Goal: Task Accomplishment & Management: Complete application form

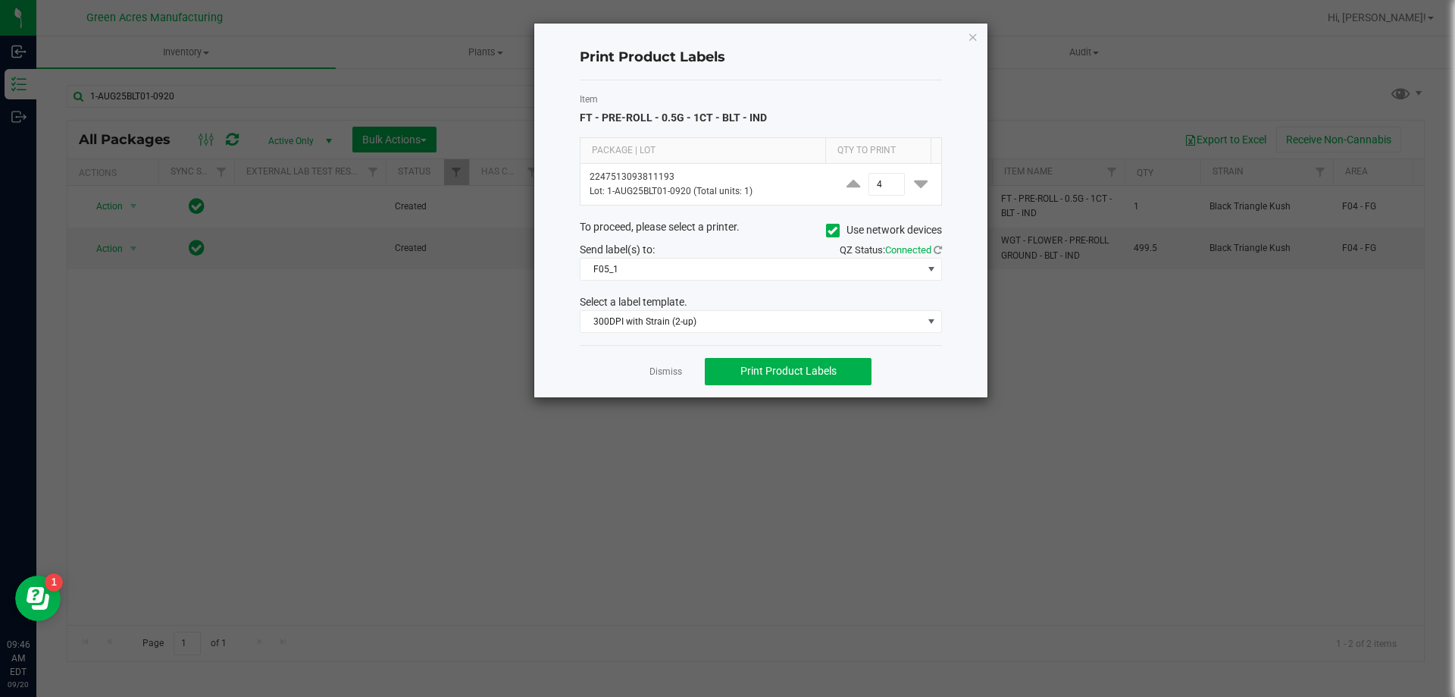
click at [401, 449] on ngb-modal-window "Print Product Labels Item FT - PRE-ROLL - 0.5G - 1CT - BLT - IND Package | Lot …" at bounding box center [733, 348] width 1467 height 697
click at [969, 36] on icon "button" at bounding box center [973, 36] width 11 height 18
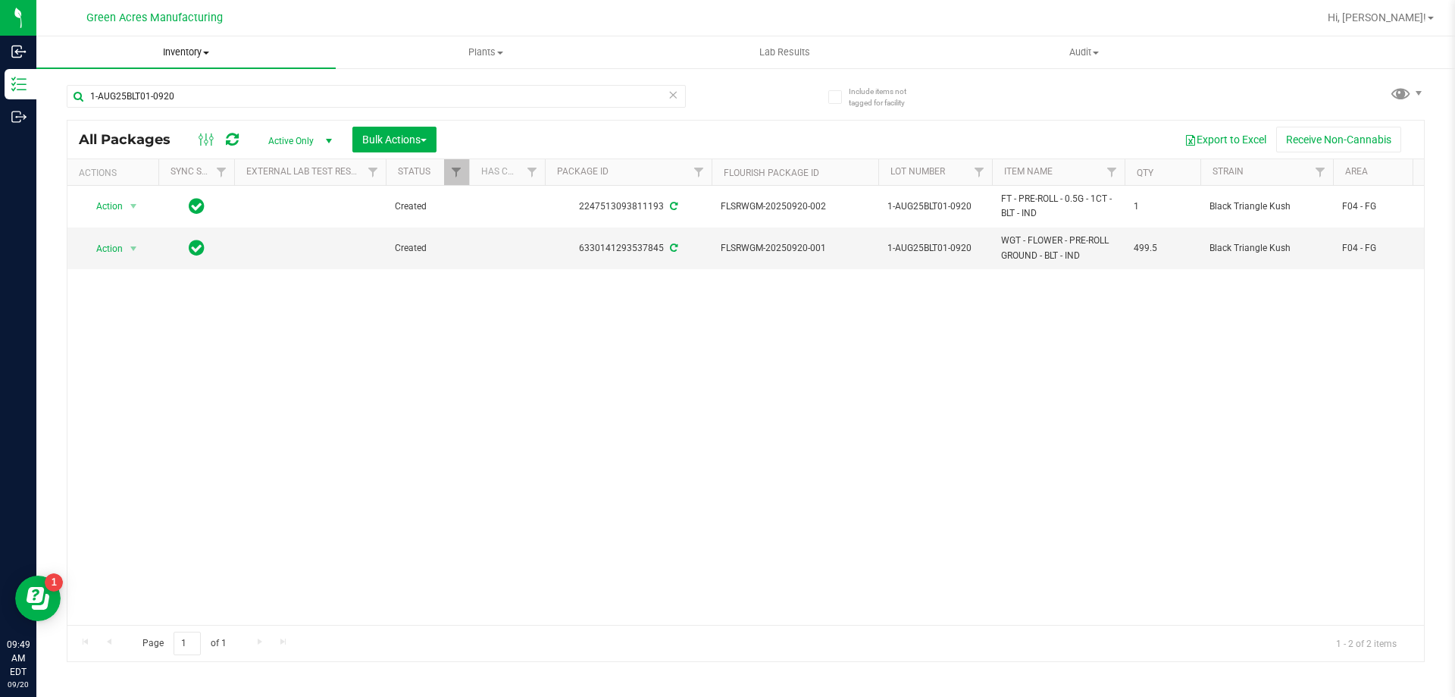
click at [200, 51] on span "Inventory" at bounding box center [185, 52] width 299 height 14
click at [133, 185] on span "From bill of materials" at bounding box center [104, 182] width 137 height 13
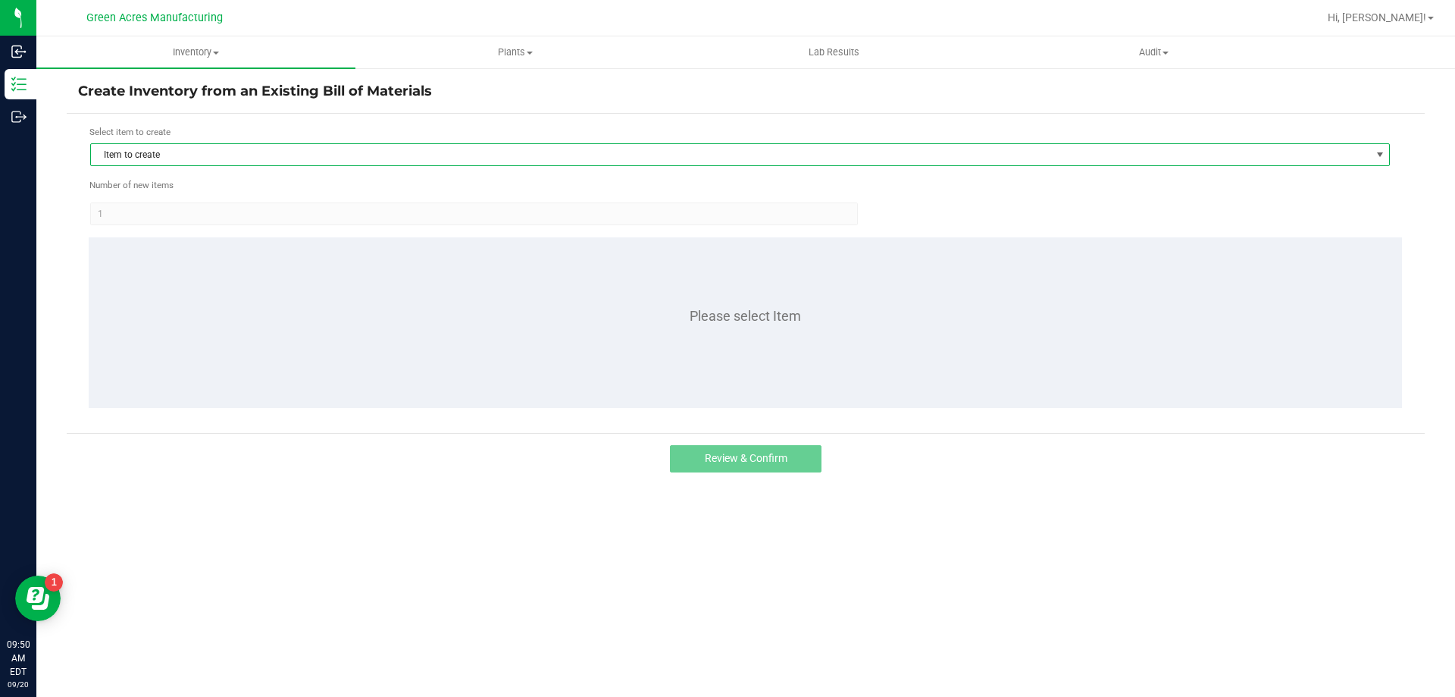
click at [216, 164] on span "Item to create" at bounding box center [730, 154] width 1279 height 21
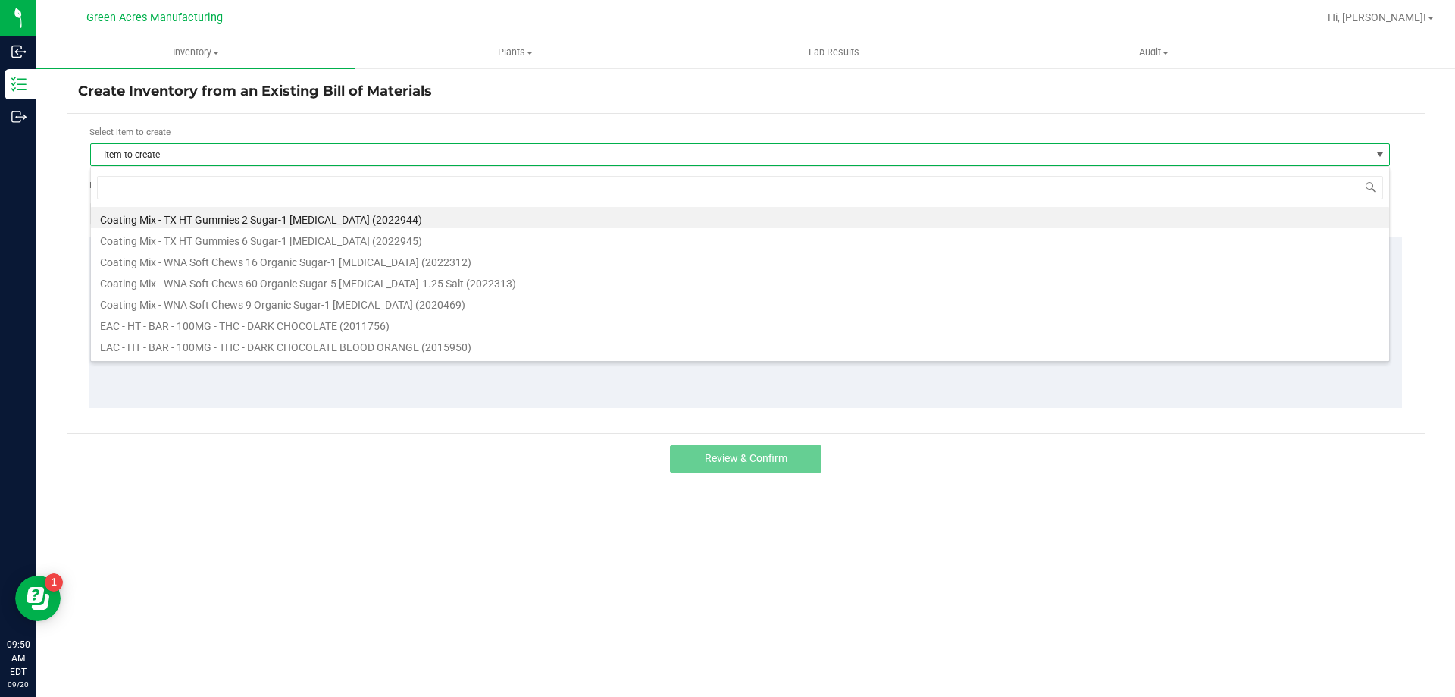
scroll to position [23, 1300]
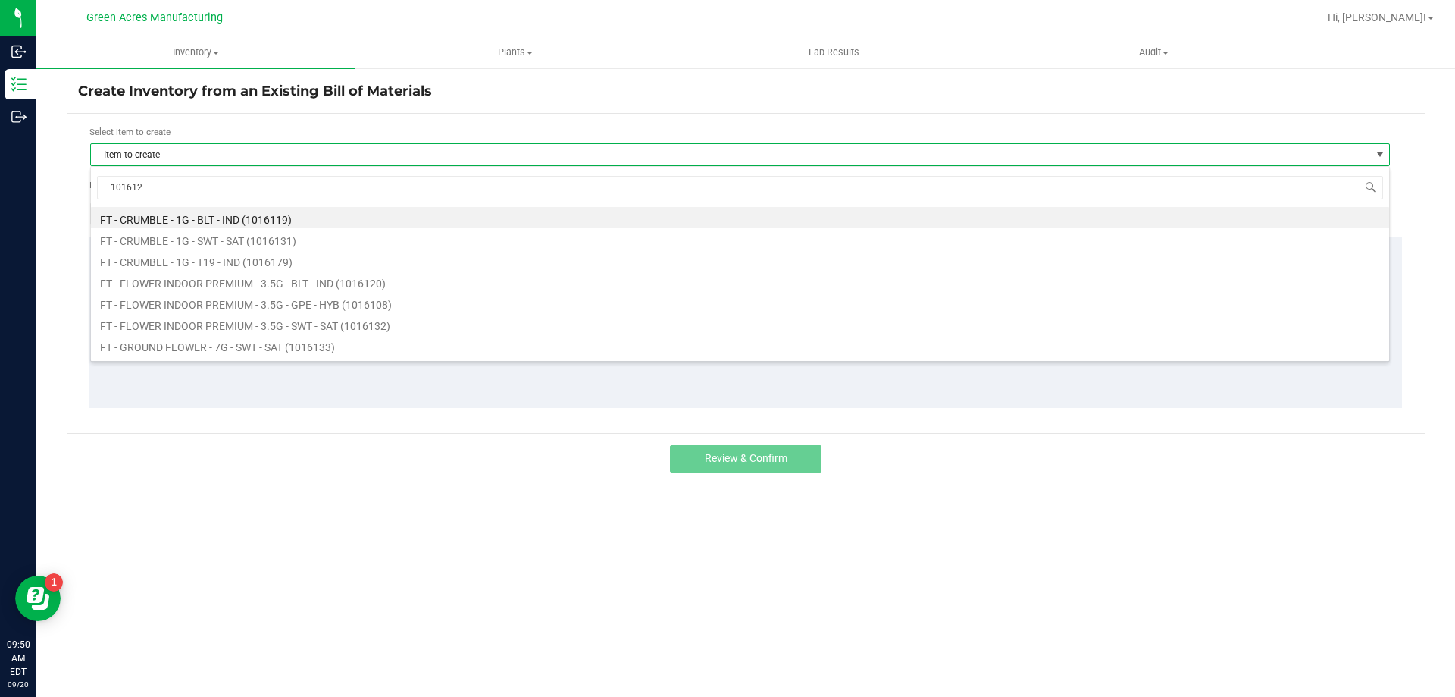
type input "1016123"
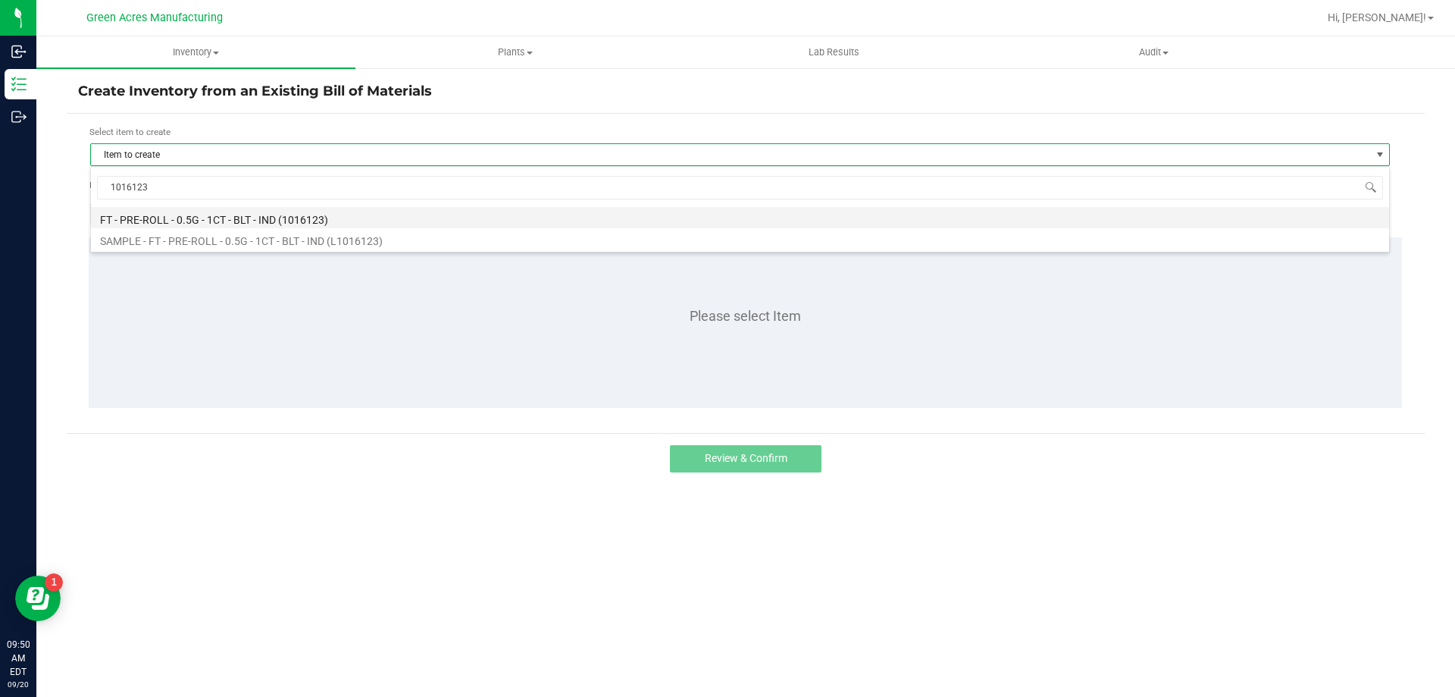
click at [221, 220] on li "FT - PRE-ROLL - 0.5G - 1CT - BLT - IND (1016123)" at bounding box center [740, 217] width 1298 height 21
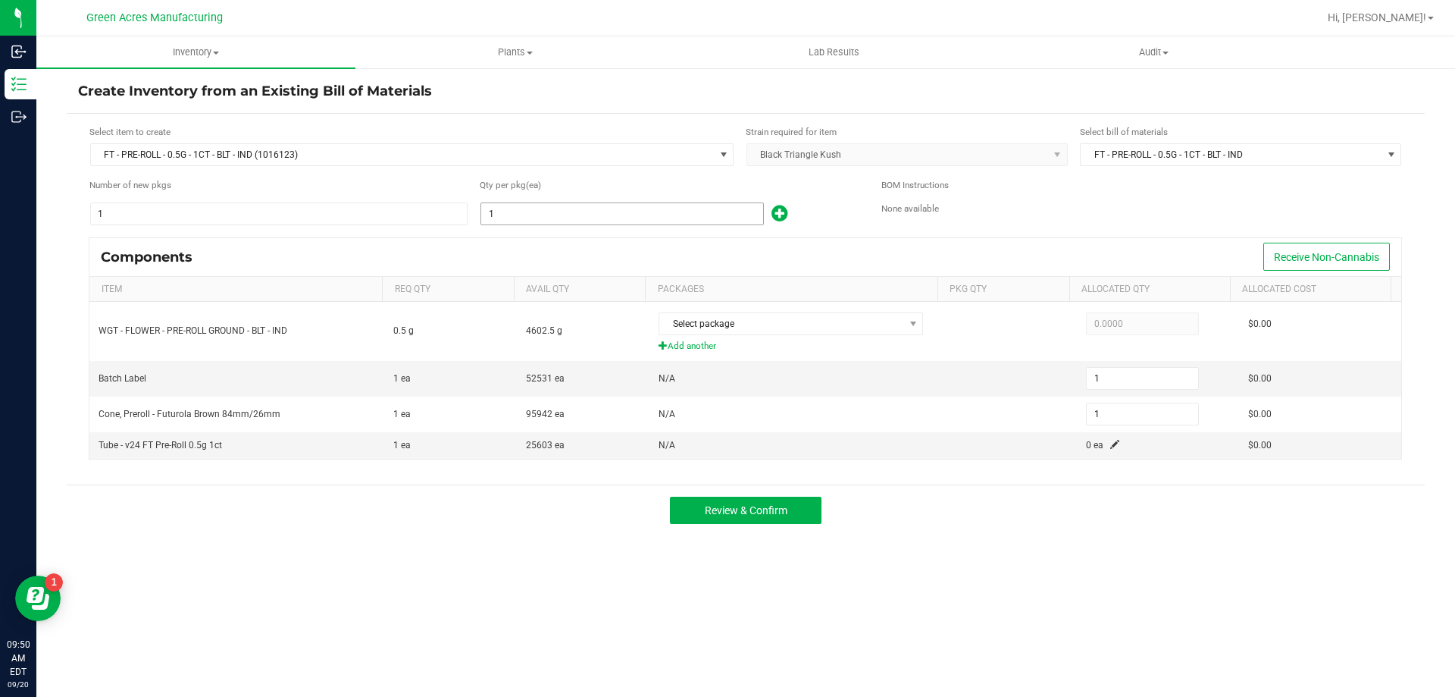
click at [513, 214] on input "1" at bounding box center [622, 213] width 282 height 21
type input "10"
type input "100"
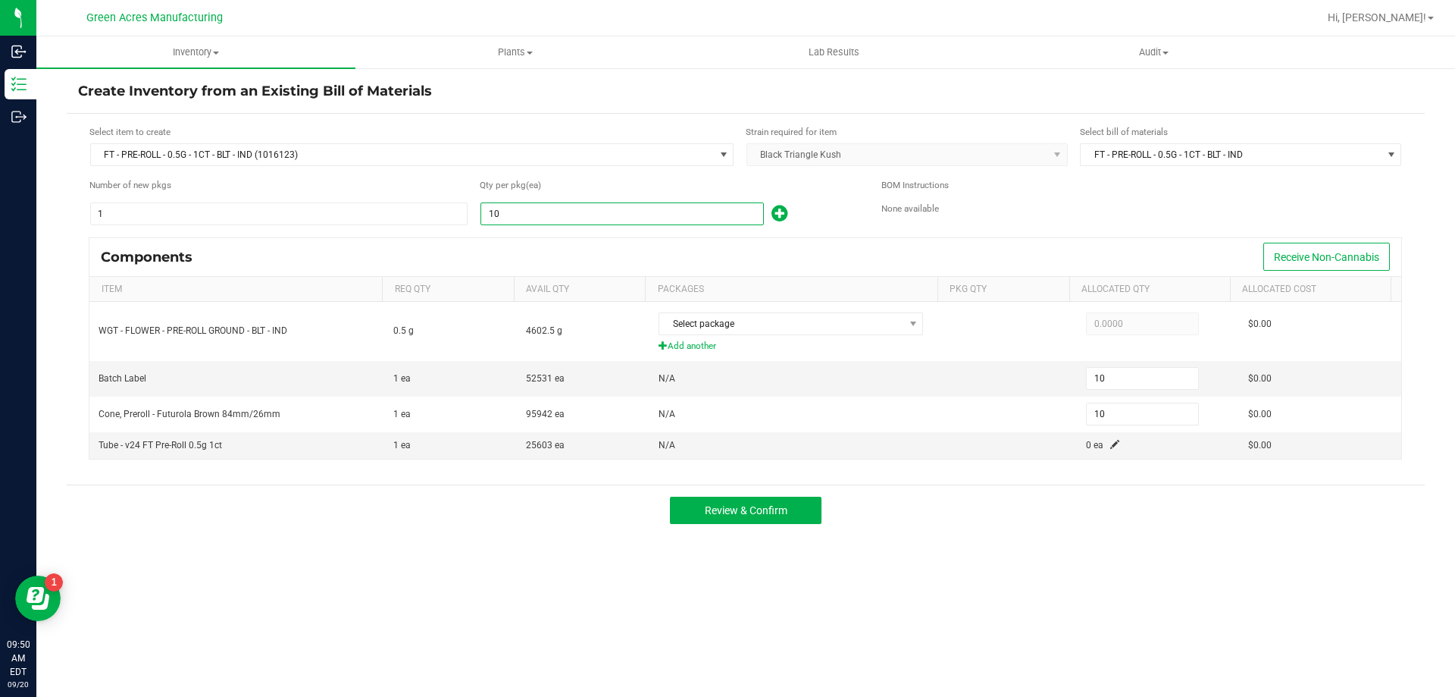
type input "100"
type input "1000"
type input "1,000"
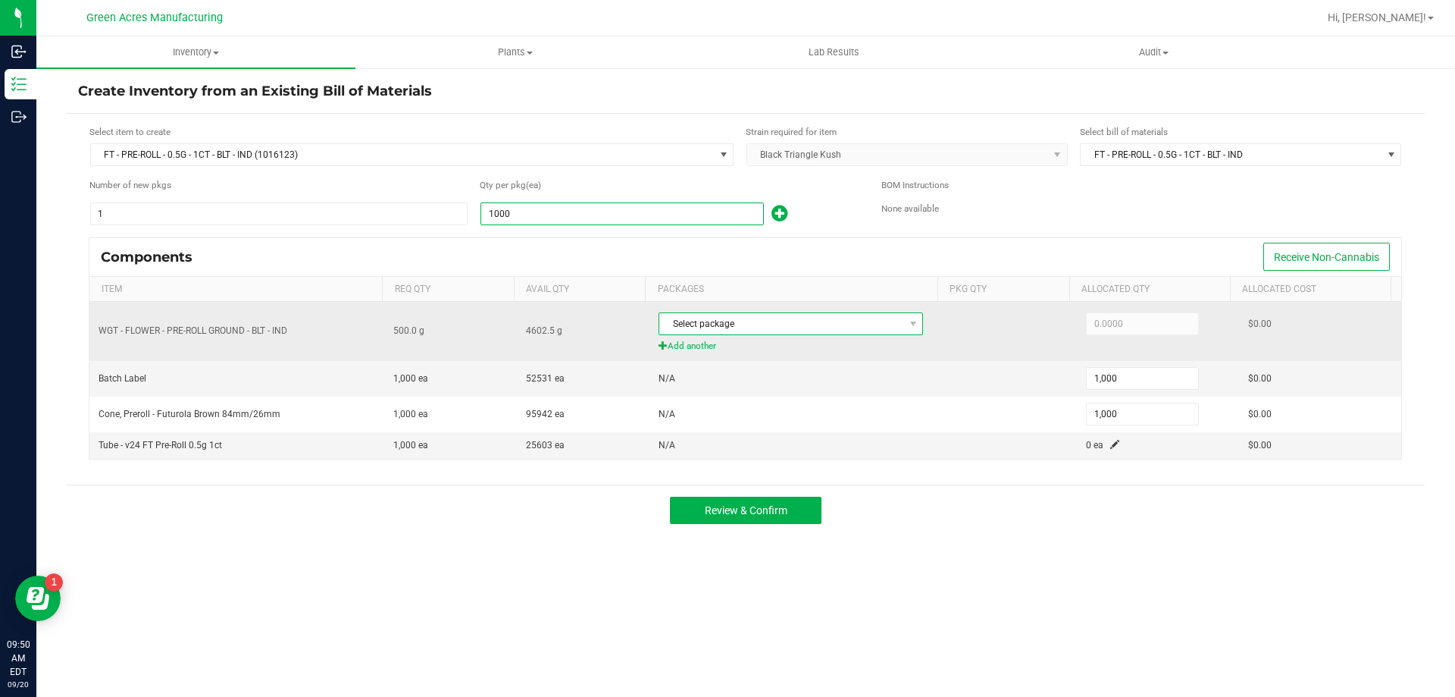
type input "1,000"
click at [712, 318] on span "Select package" at bounding box center [781, 323] width 244 height 21
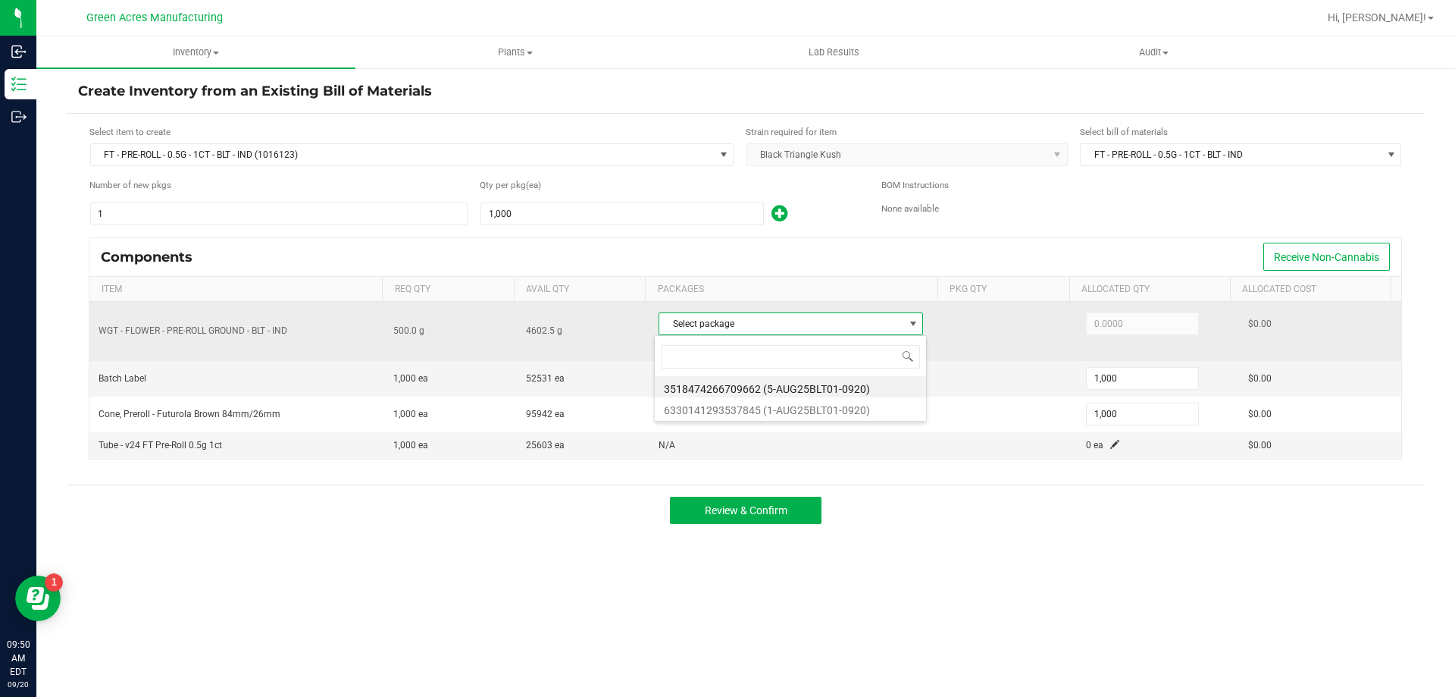
scroll to position [23, 261]
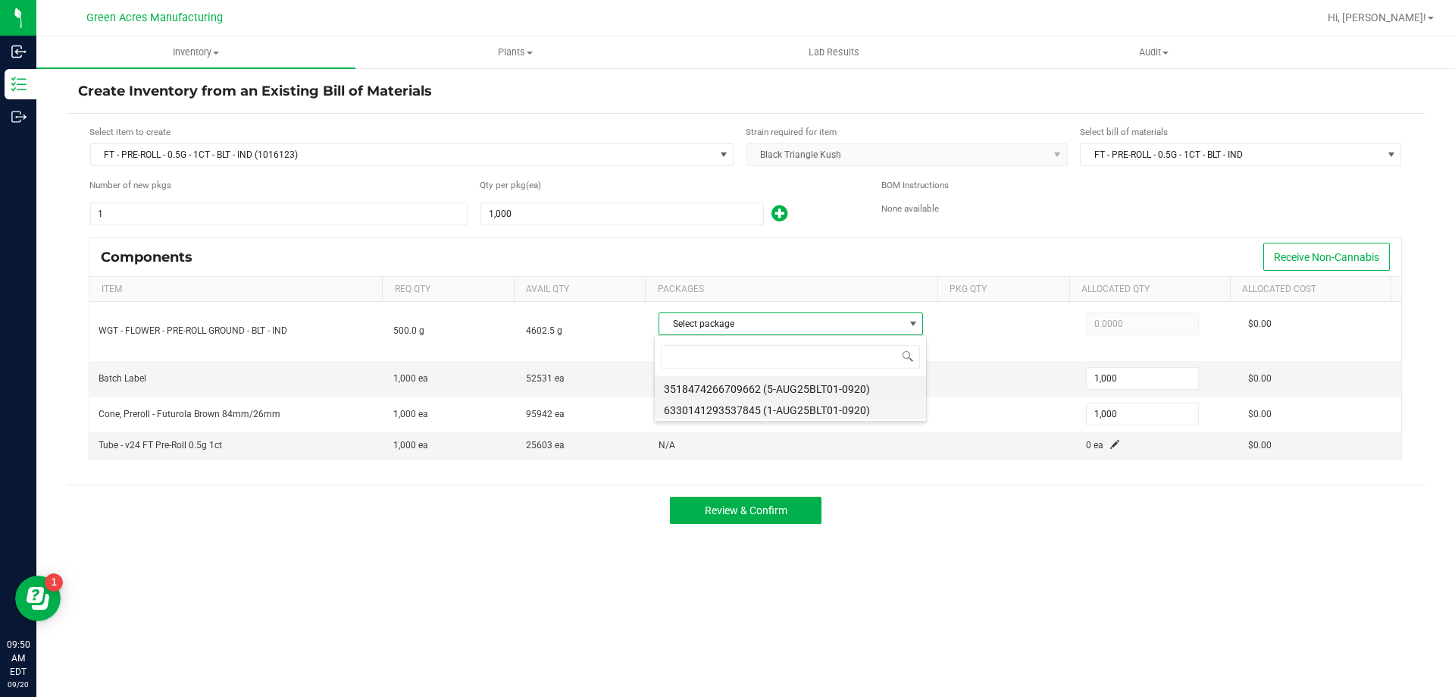
click at [772, 416] on li "6330141293537845 (1-AUG25BLT01-0920)" at bounding box center [790, 407] width 271 height 21
type input "500.0000"
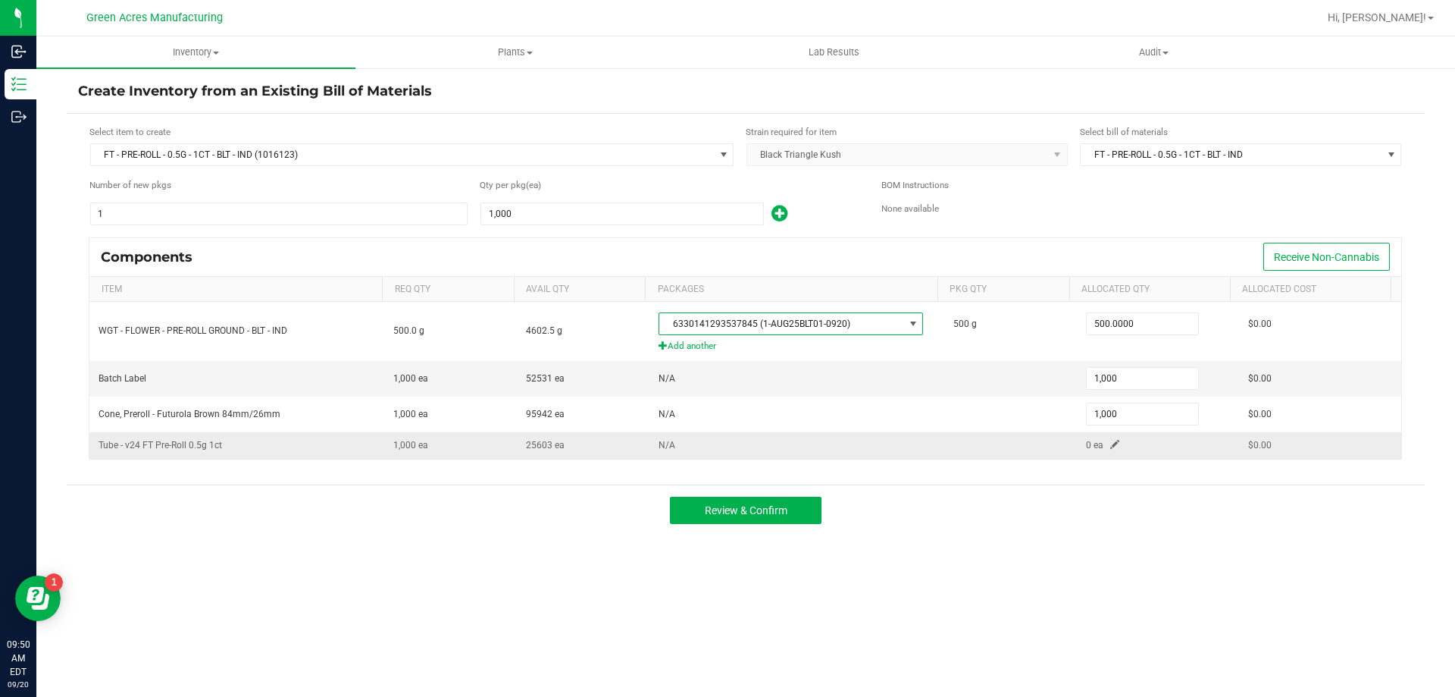
click at [1110, 446] on span at bounding box center [1114, 444] width 9 height 9
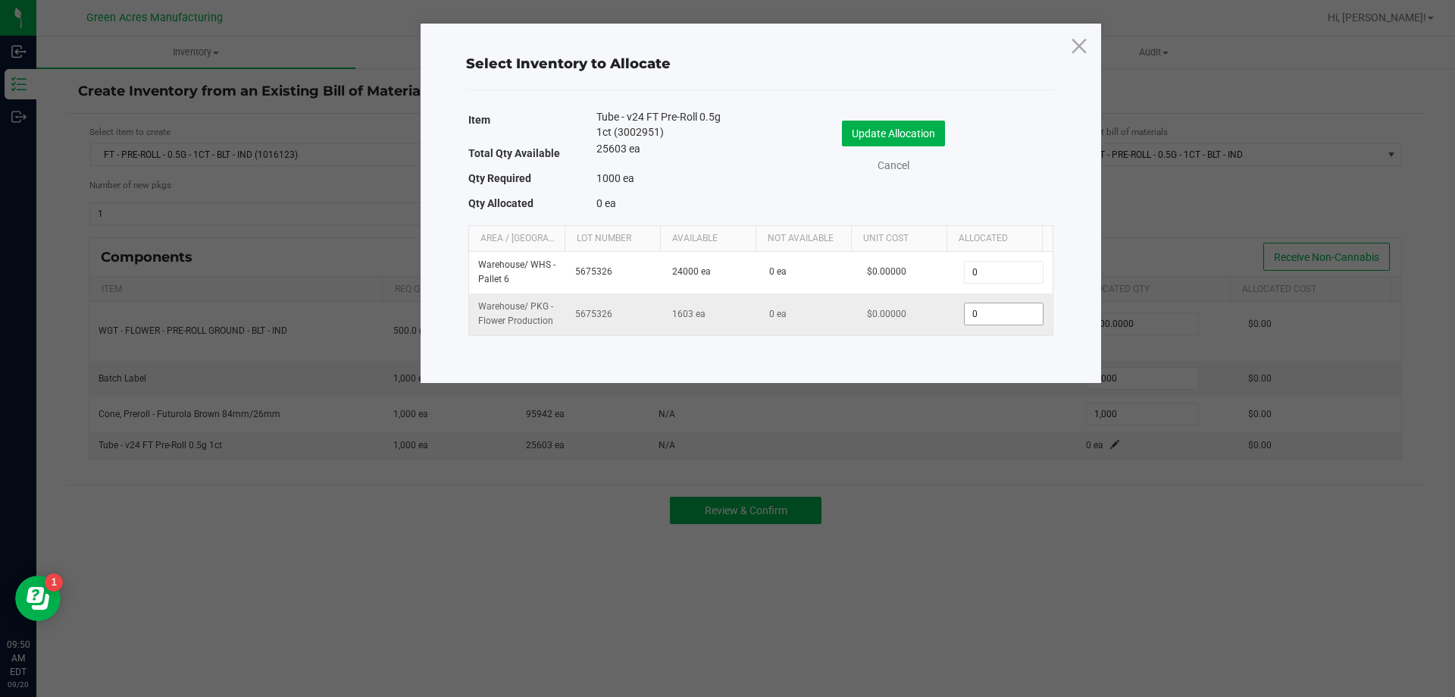
click at [993, 319] on input "0" at bounding box center [1003, 313] width 77 height 21
type input "1,000"
click at [925, 142] on button "Update Allocation" at bounding box center [893, 134] width 103 height 26
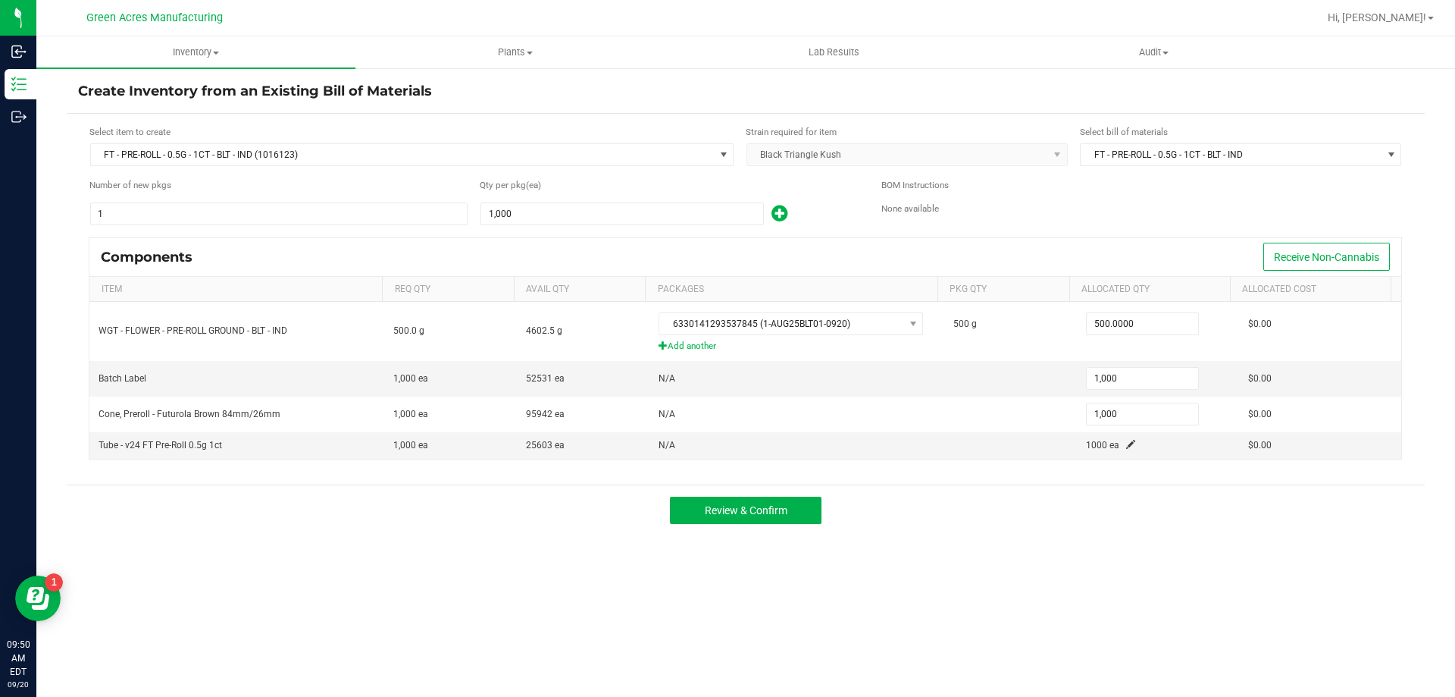
click at [772, 525] on div "Review & Confirm" at bounding box center [746, 509] width 1358 height 51
click at [775, 504] on span "Review & Confirm" at bounding box center [746, 510] width 83 height 12
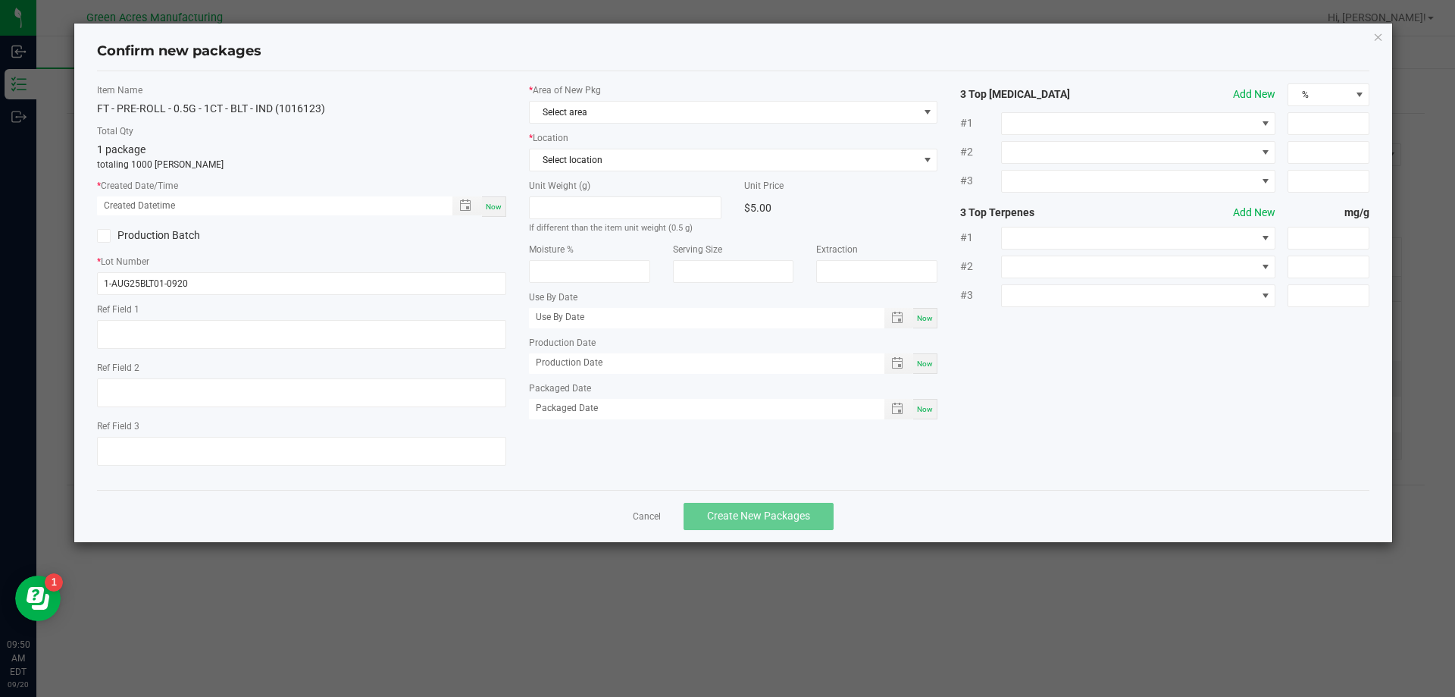
click at [499, 199] on div "Now" at bounding box center [494, 206] width 24 height 20
type input "[DATE] 09:50 AM"
click at [559, 117] on span "Select area" at bounding box center [724, 112] width 389 height 21
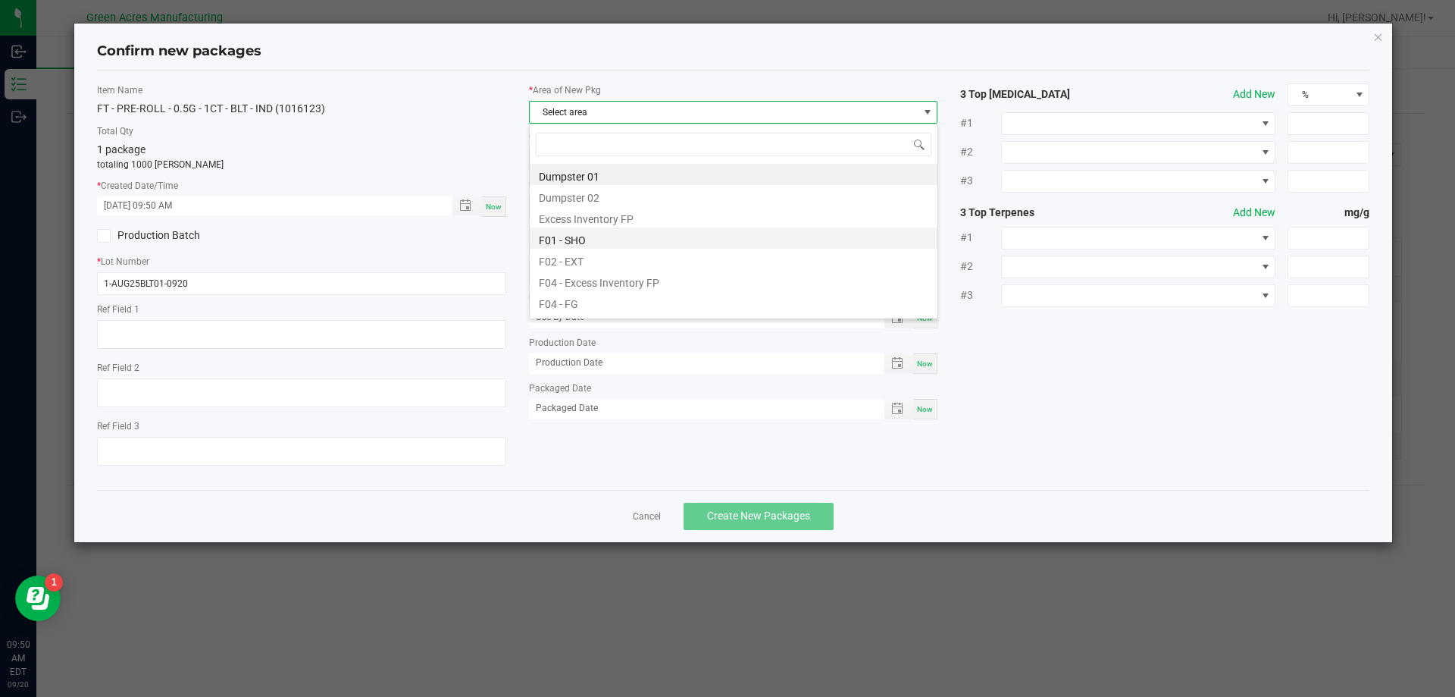
scroll to position [23, 409]
click at [613, 301] on li "F04 - FG" at bounding box center [734, 301] width 408 height 21
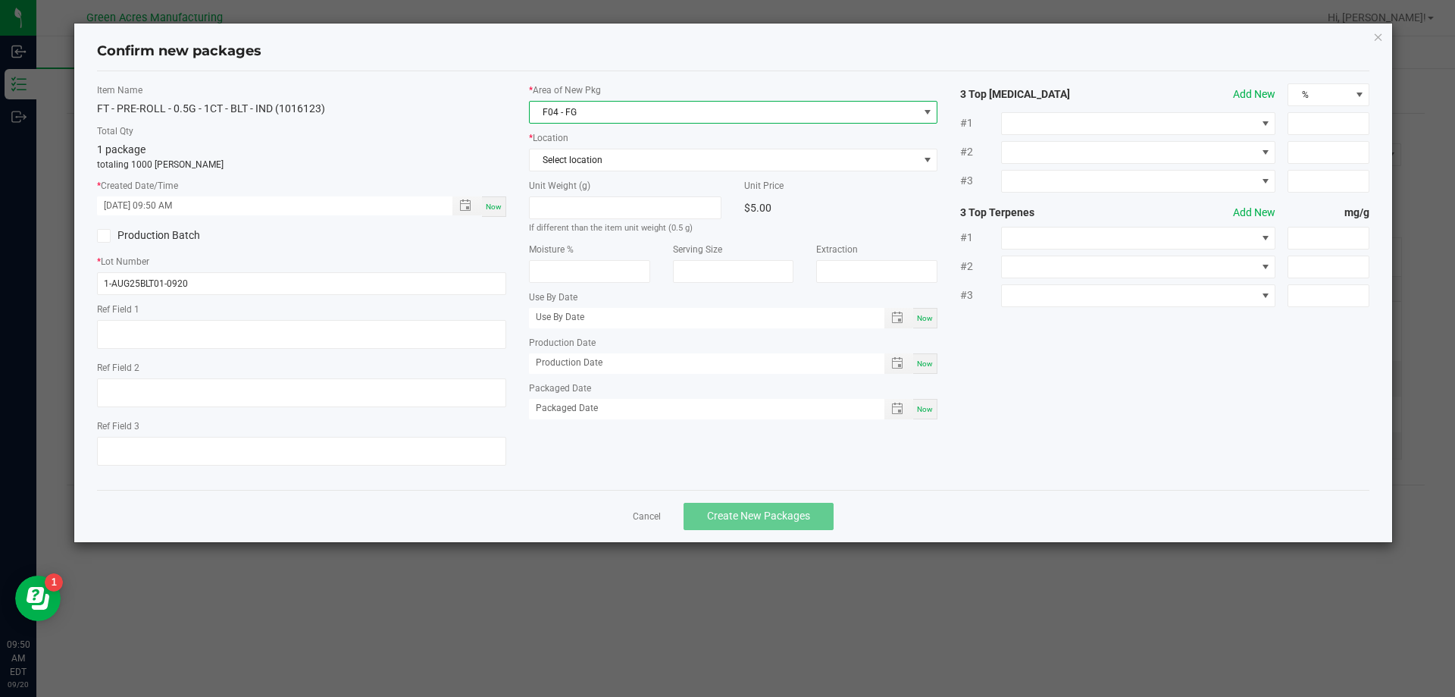
click at [595, 118] on span "F04 - FG" at bounding box center [724, 112] width 389 height 21
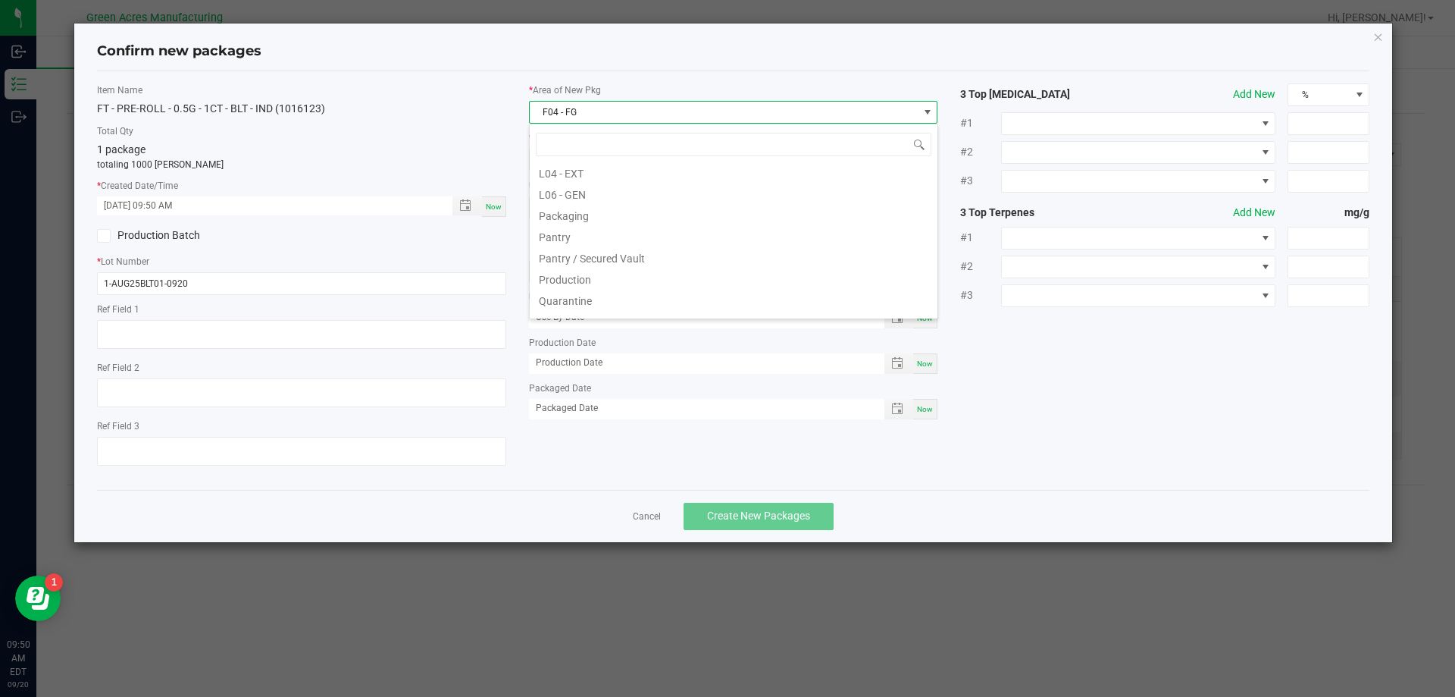
scroll to position [379, 0]
click at [630, 237] on li "Pantry / Secured Vault" at bounding box center [734, 240] width 408 height 21
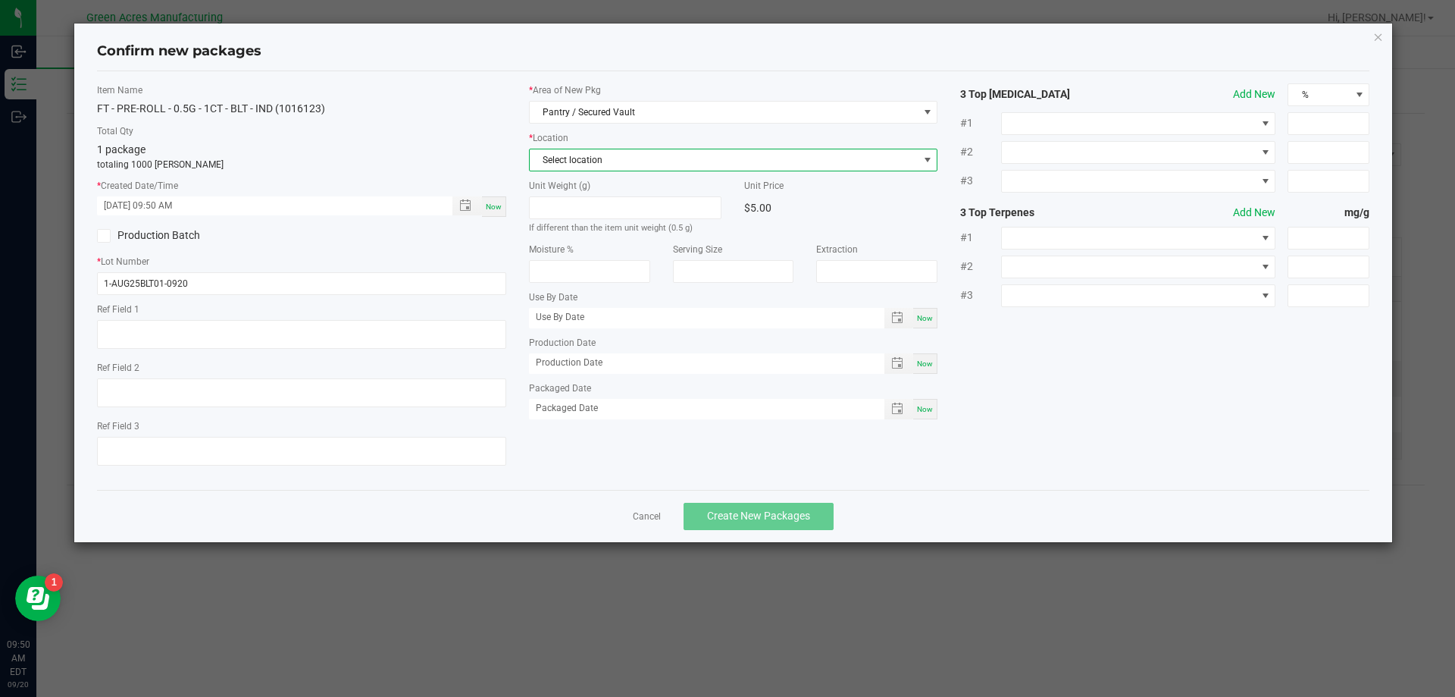
click at [593, 162] on span "Select location" at bounding box center [724, 159] width 389 height 21
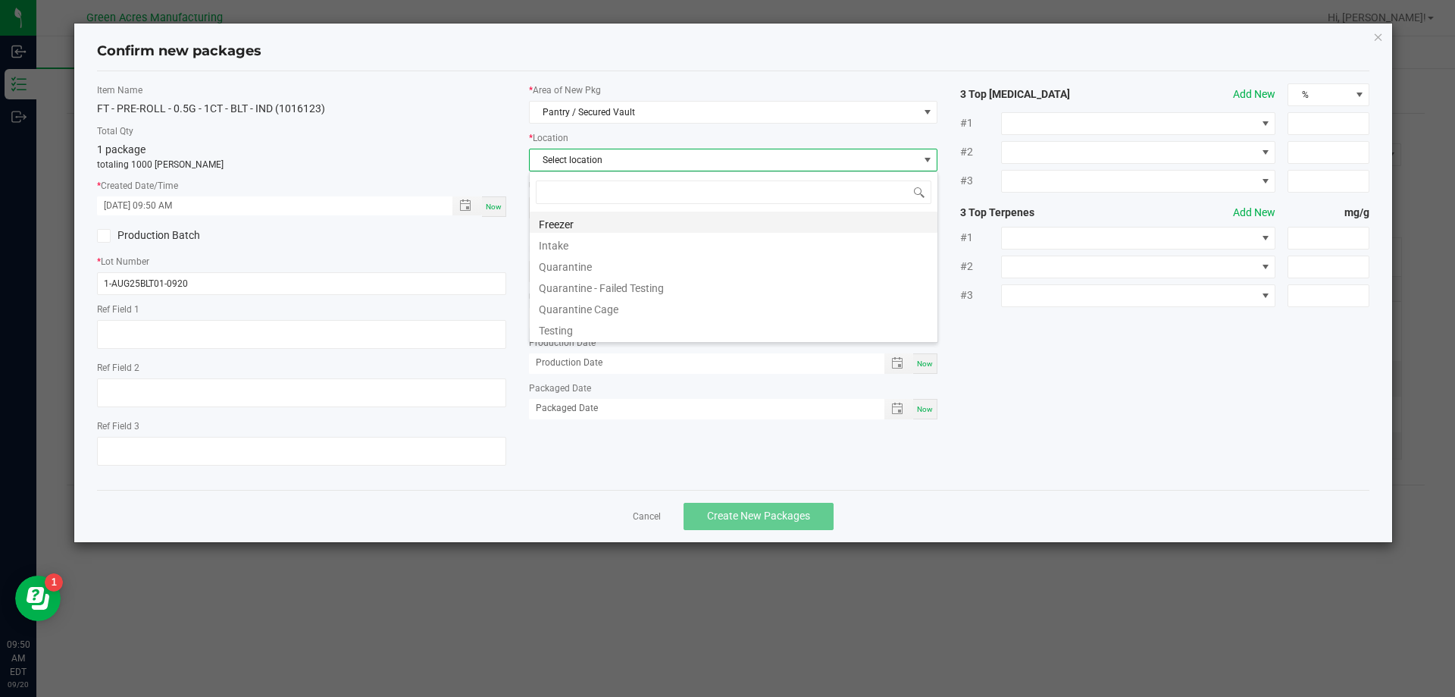
scroll to position [23, 409]
click at [592, 240] on li "Intake" at bounding box center [734, 243] width 408 height 21
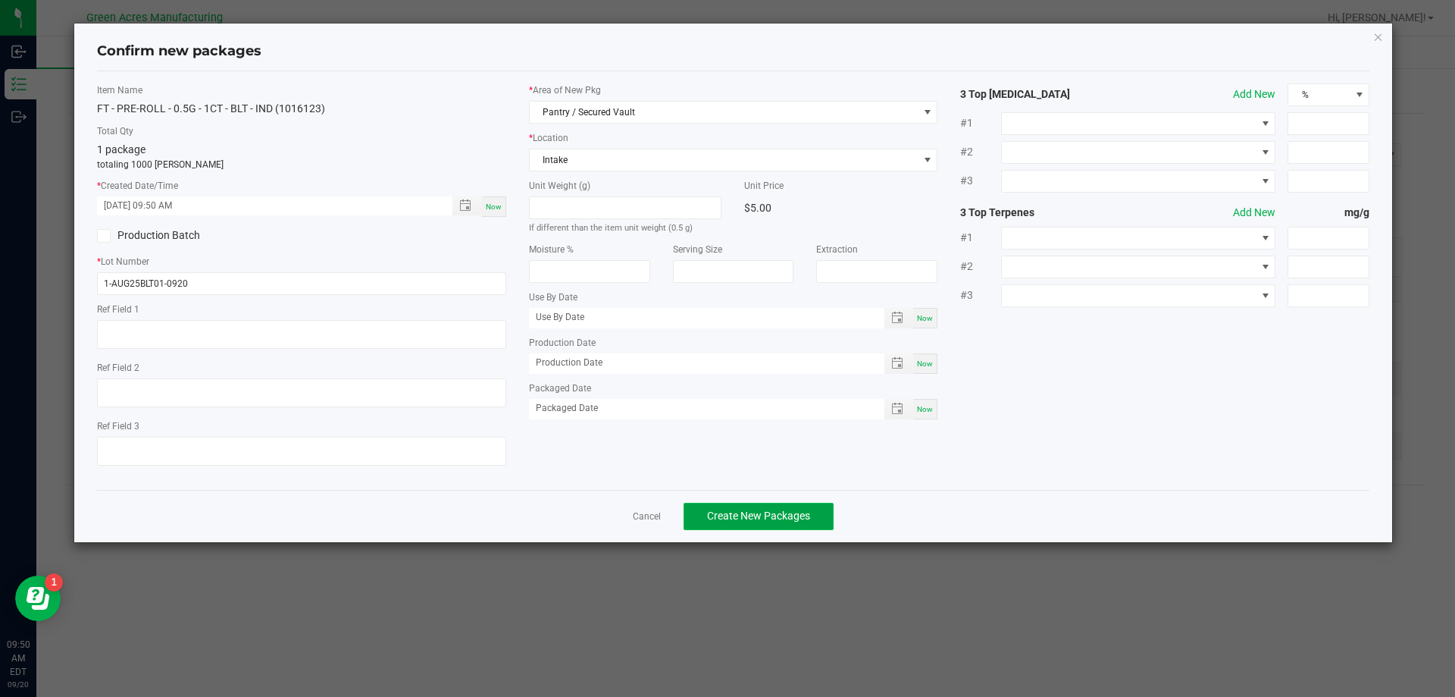
click at [756, 514] on span "Create New Packages" at bounding box center [758, 515] width 103 height 12
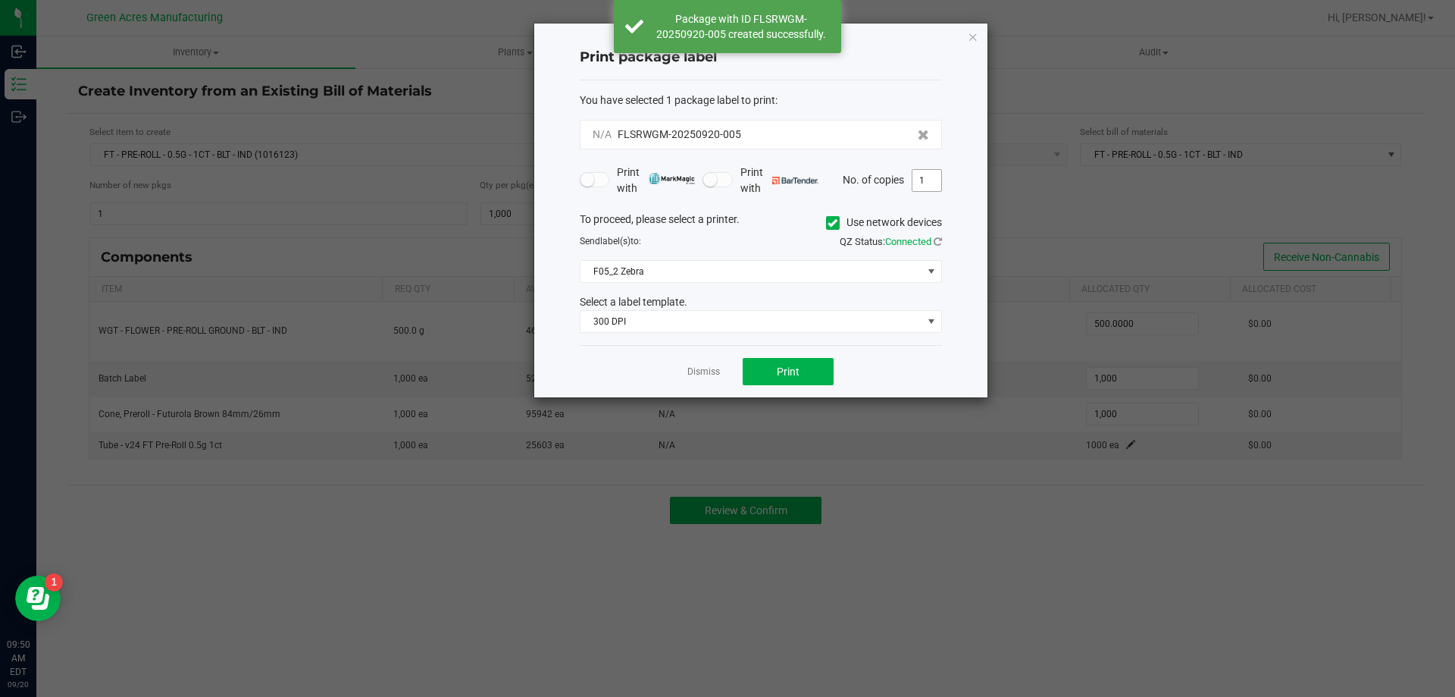
click at [924, 183] on input "1" at bounding box center [927, 180] width 29 height 21
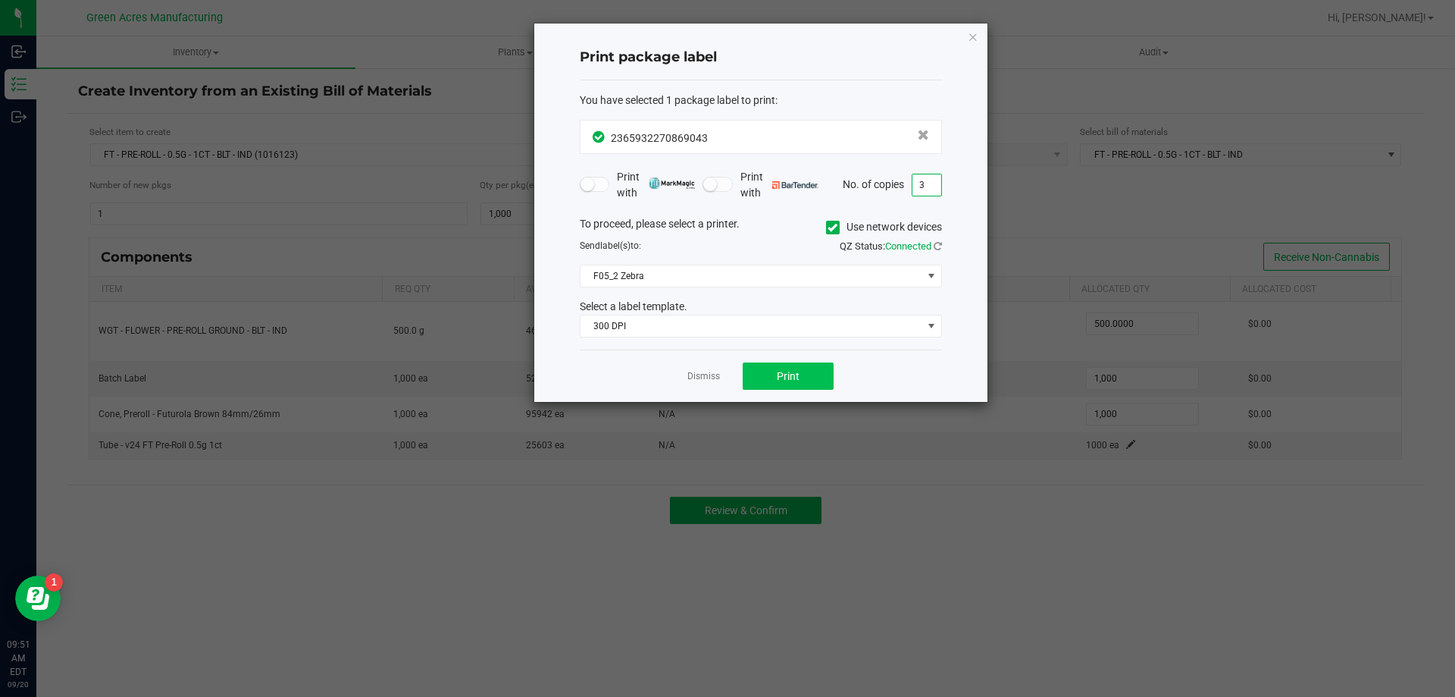
type input "3"
click at [759, 381] on button "Print" at bounding box center [788, 375] width 91 height 27
click at [976, 45] on icon "button" at bounding box center [973, 36] width 11 height 18
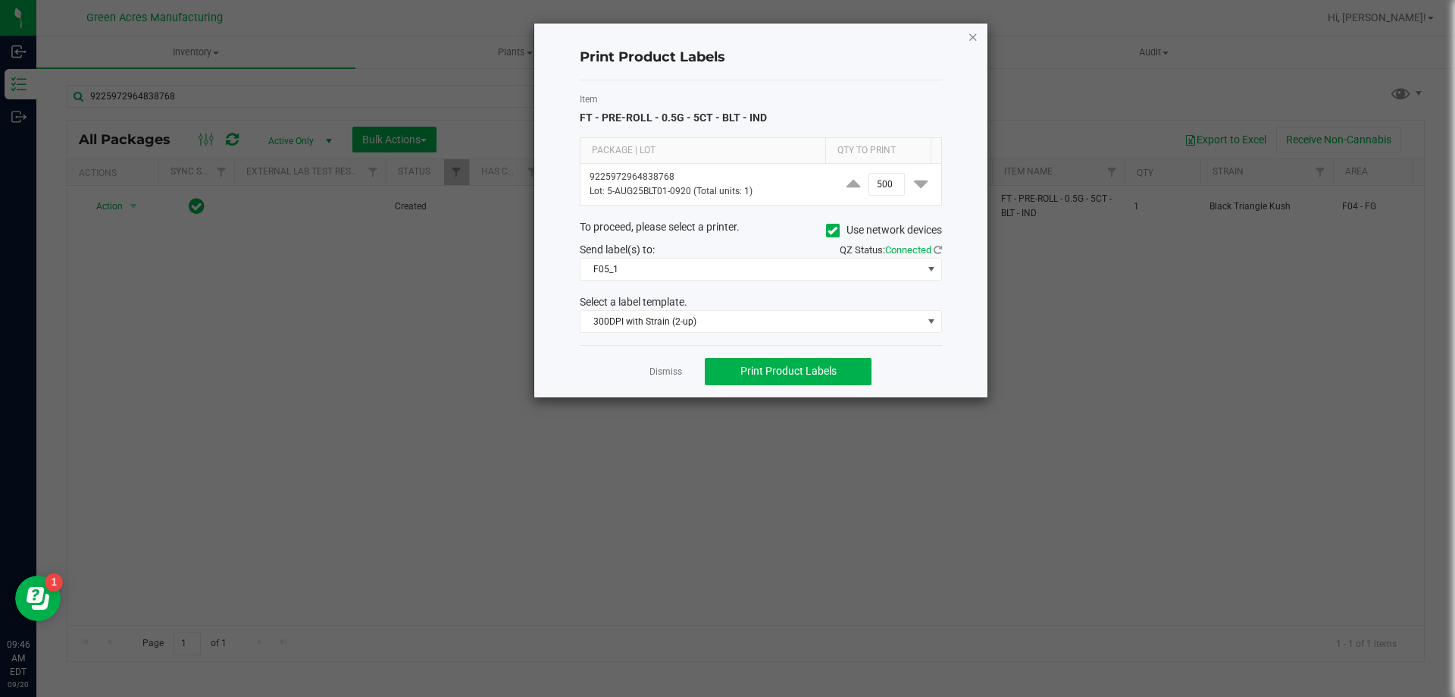
click at [972, 34] on icon "button" at bounding box center [973, 36] width 11 height 18
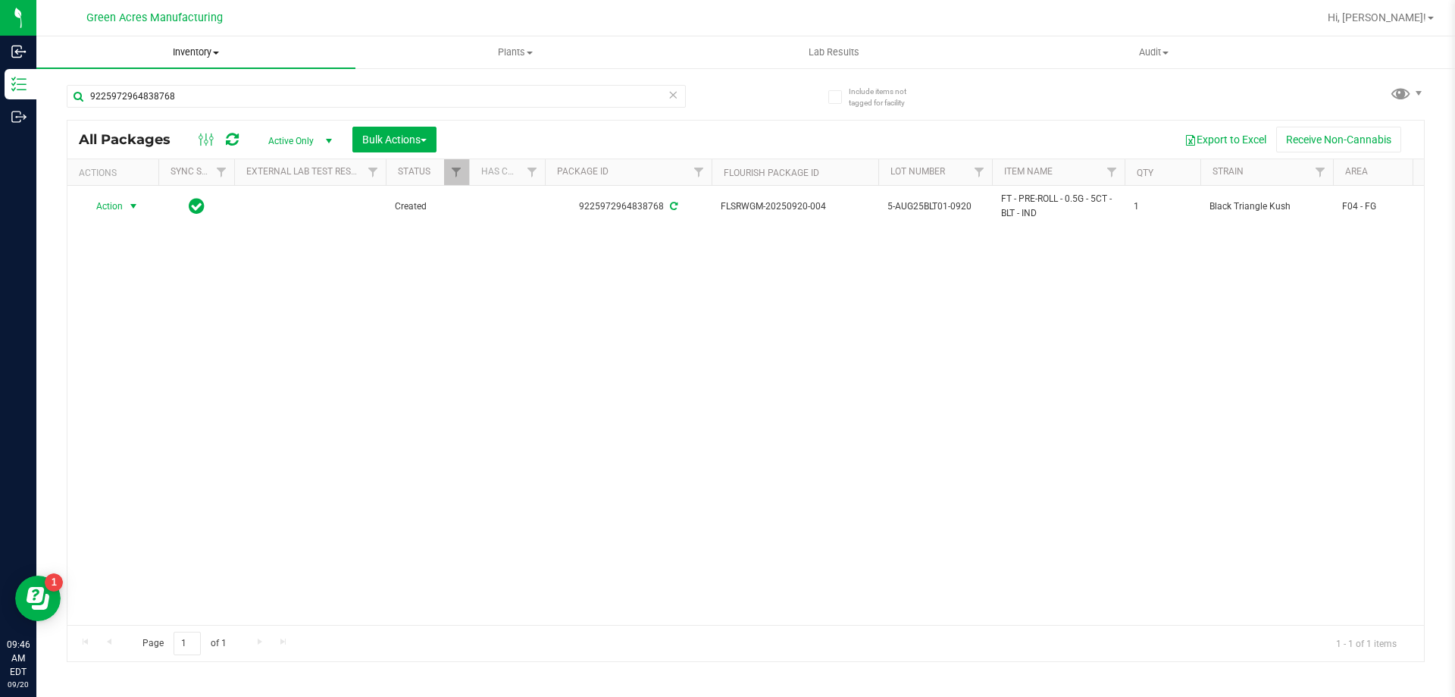
click at [186, 49] on span "Inventory" at bounding box center [195, 52] width 319 height 14
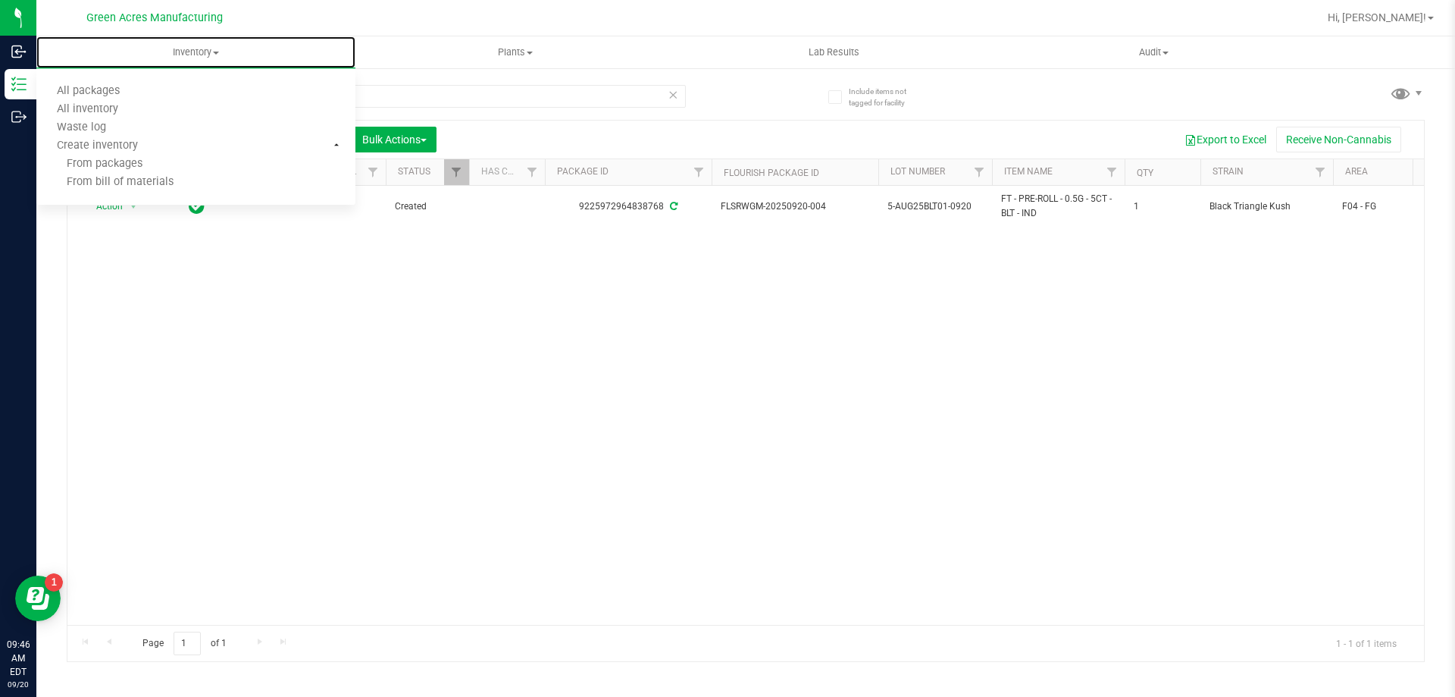
scroll to position [0, 8]
click at [155, 387] on div "Action Action Adjust qty Create package Edit attributes Global inventory Locate…" at bounding box center [745, 405] width 1357 height 439
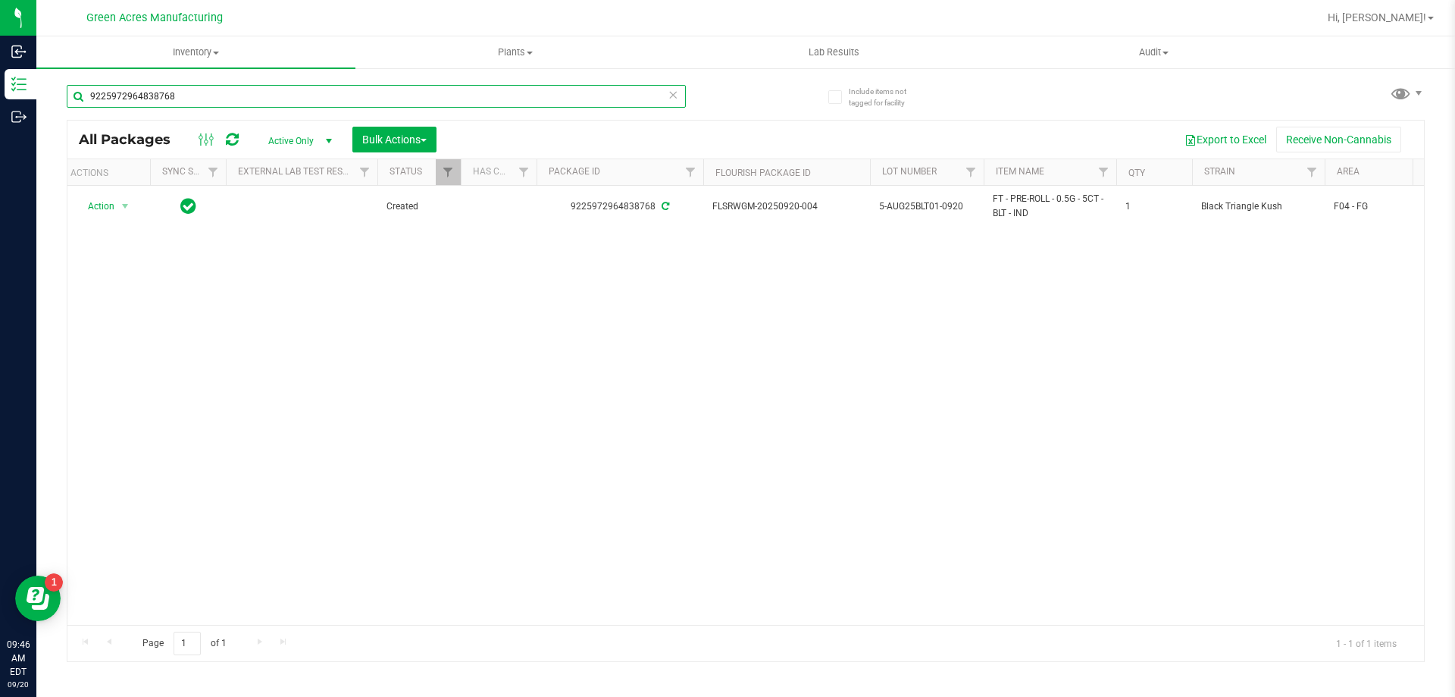
click at [223, 99] on input "9225972964838768" at bounding box center [376, 96] width 619 height 23
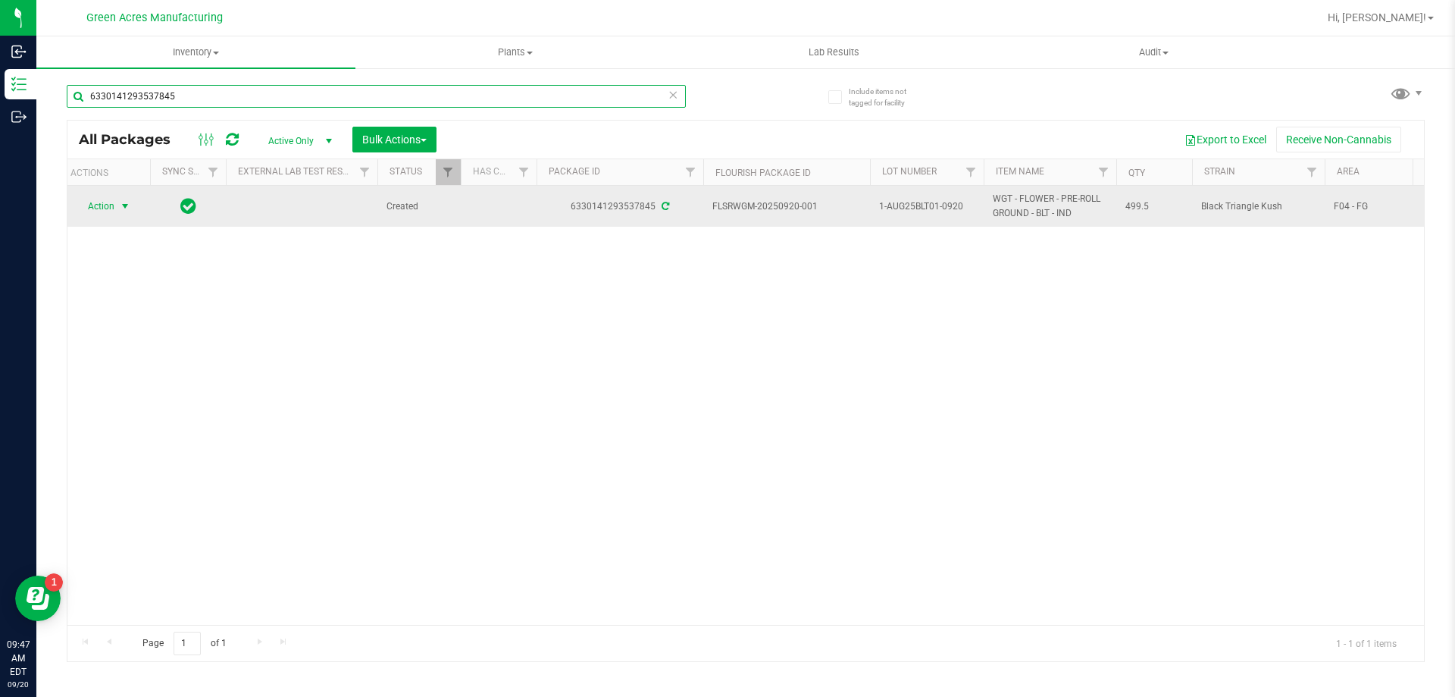
type input "6330141293537845"
click at [125, 206] on span "select" at bounding box center [125, 206] width 12 height 12
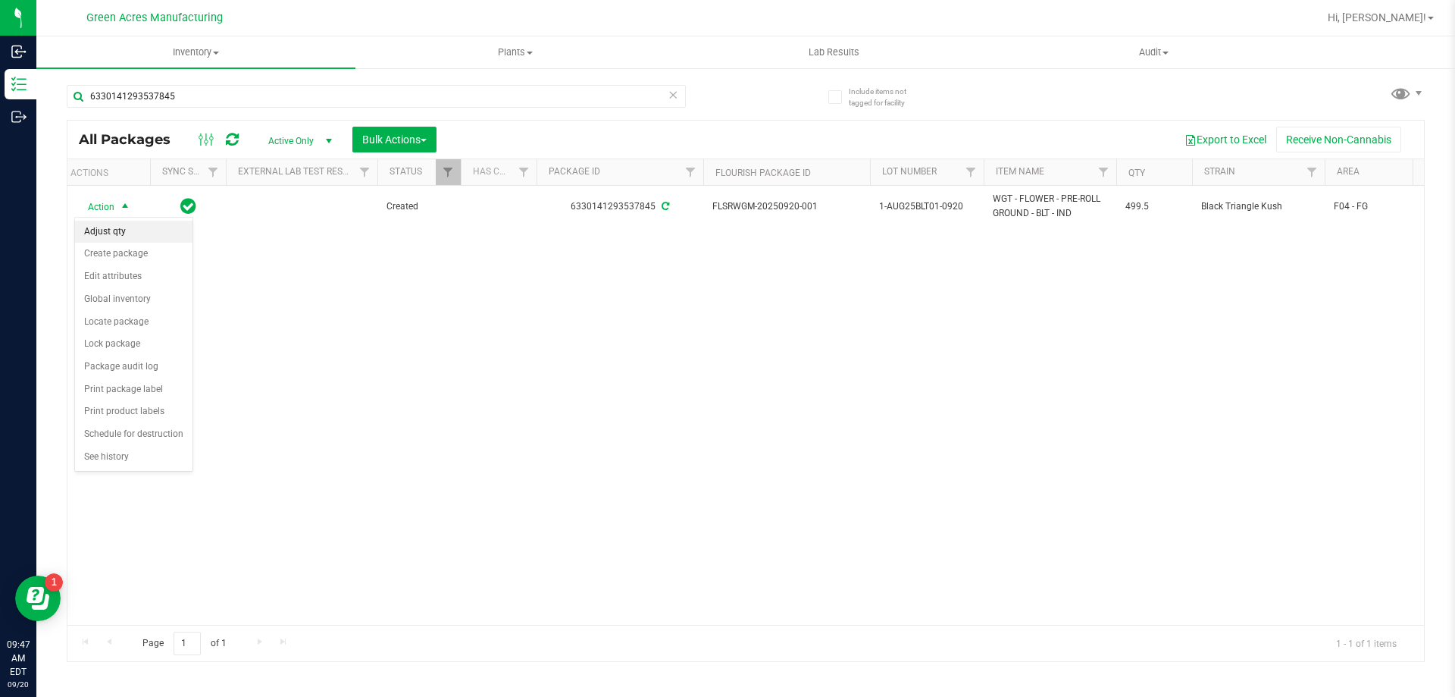
click at [119, 227] on li "Adjust qty" at bounding box center [133, 232] width 117 height 23
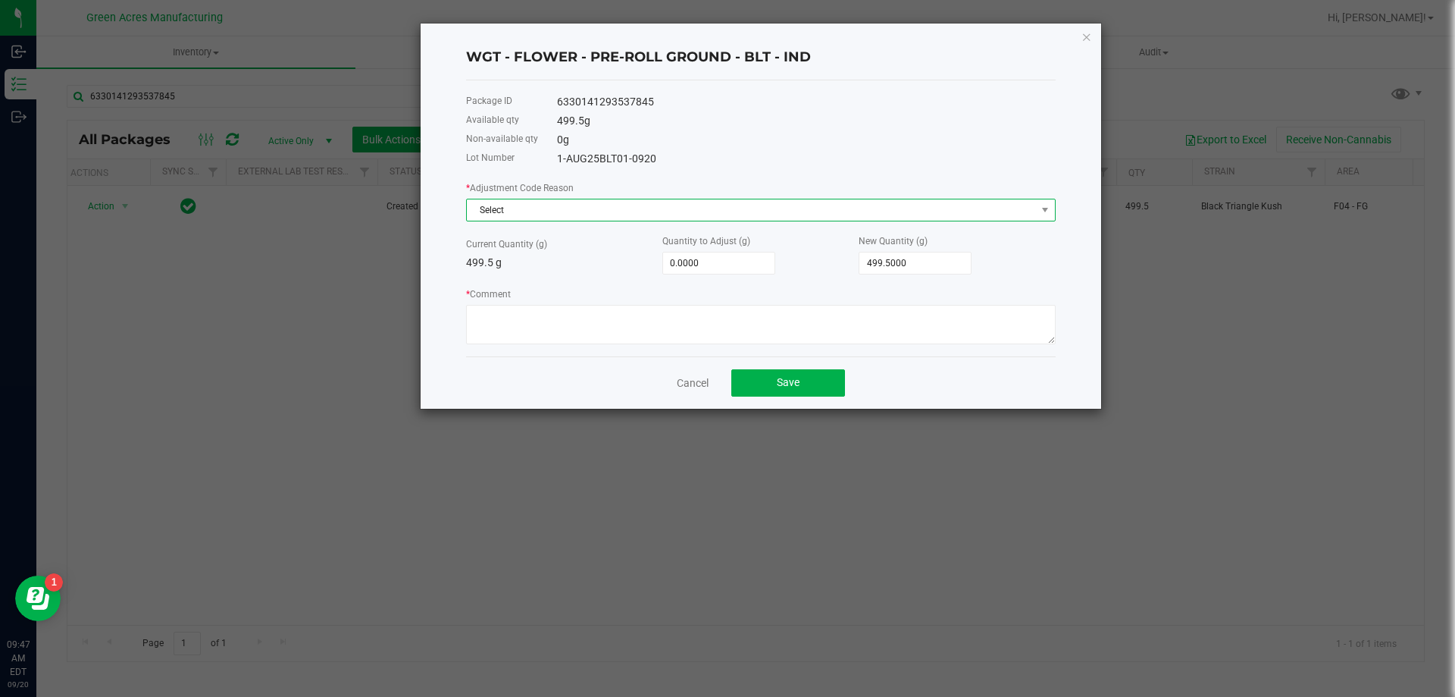
click at [530, 212] on span "Select" at bounding box center [751, 209] width 569 height 21
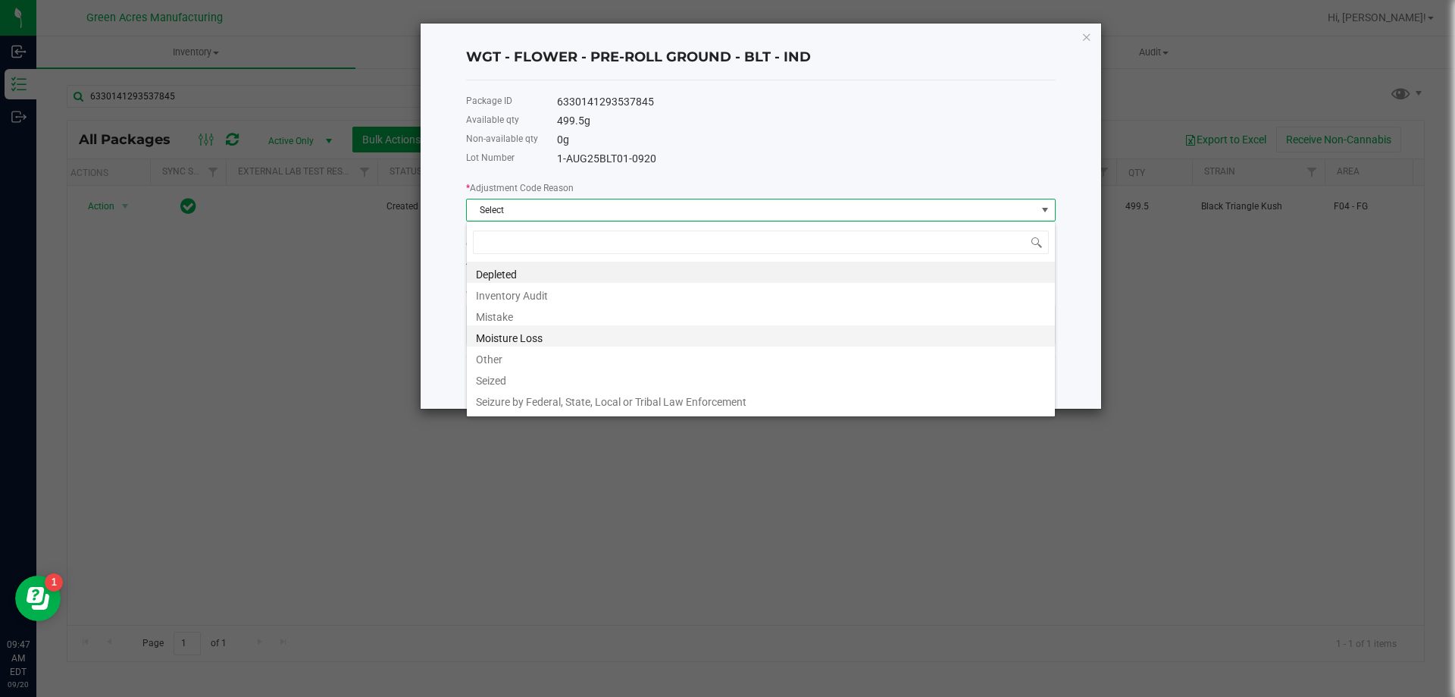
scroll to position [23, 590]
click at [562, 364] on li "Other" at bounding box center [761, 356] width 588 height 21
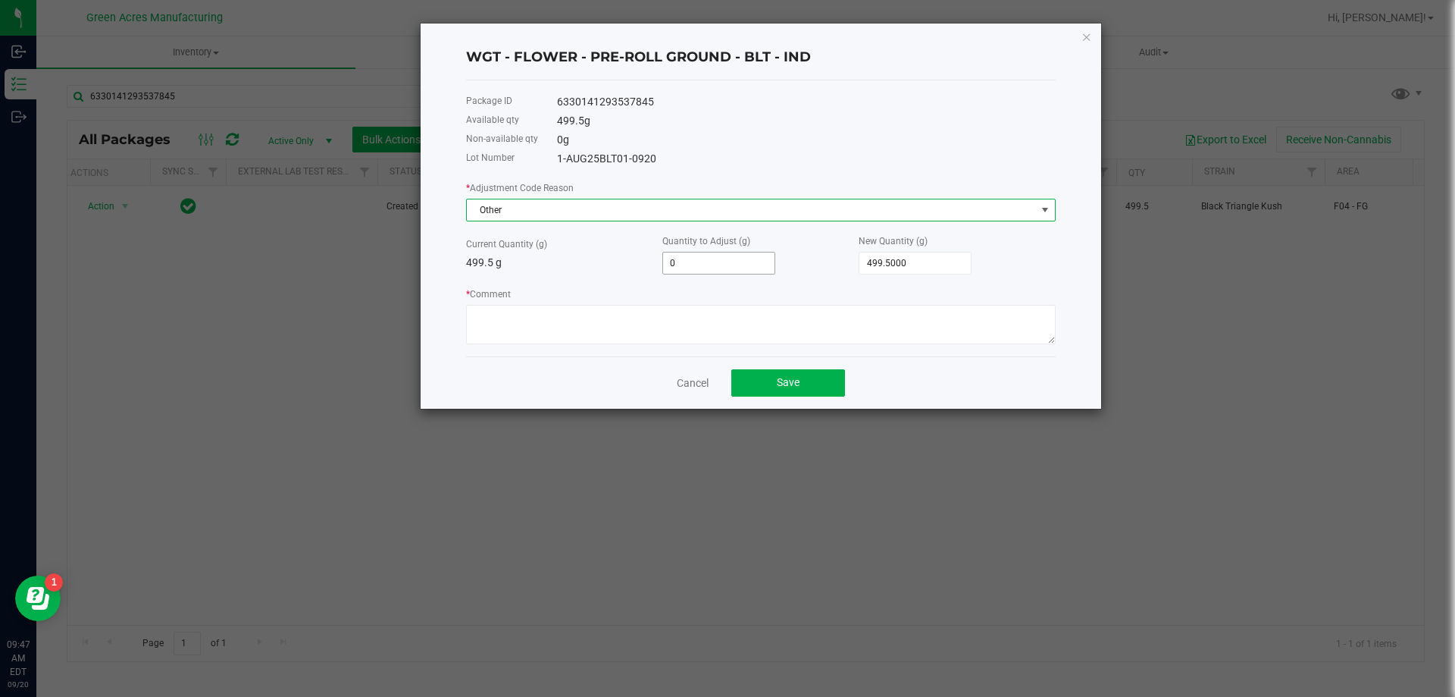
click at [691, 268] on input "0" at bounding box center [718, 262] width 111 height 21
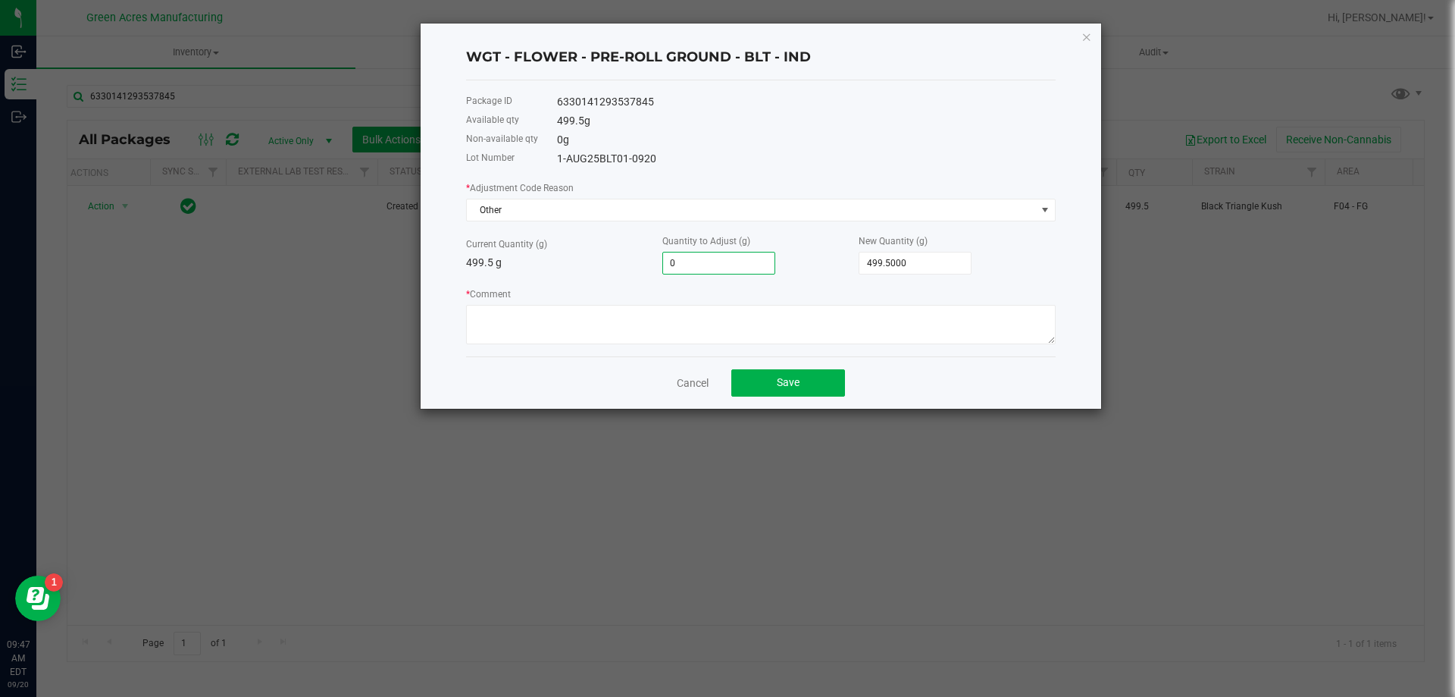
type input "5"
type input "504.5000"
type input "499.5000"
type input ".5"
type input "500.0000"
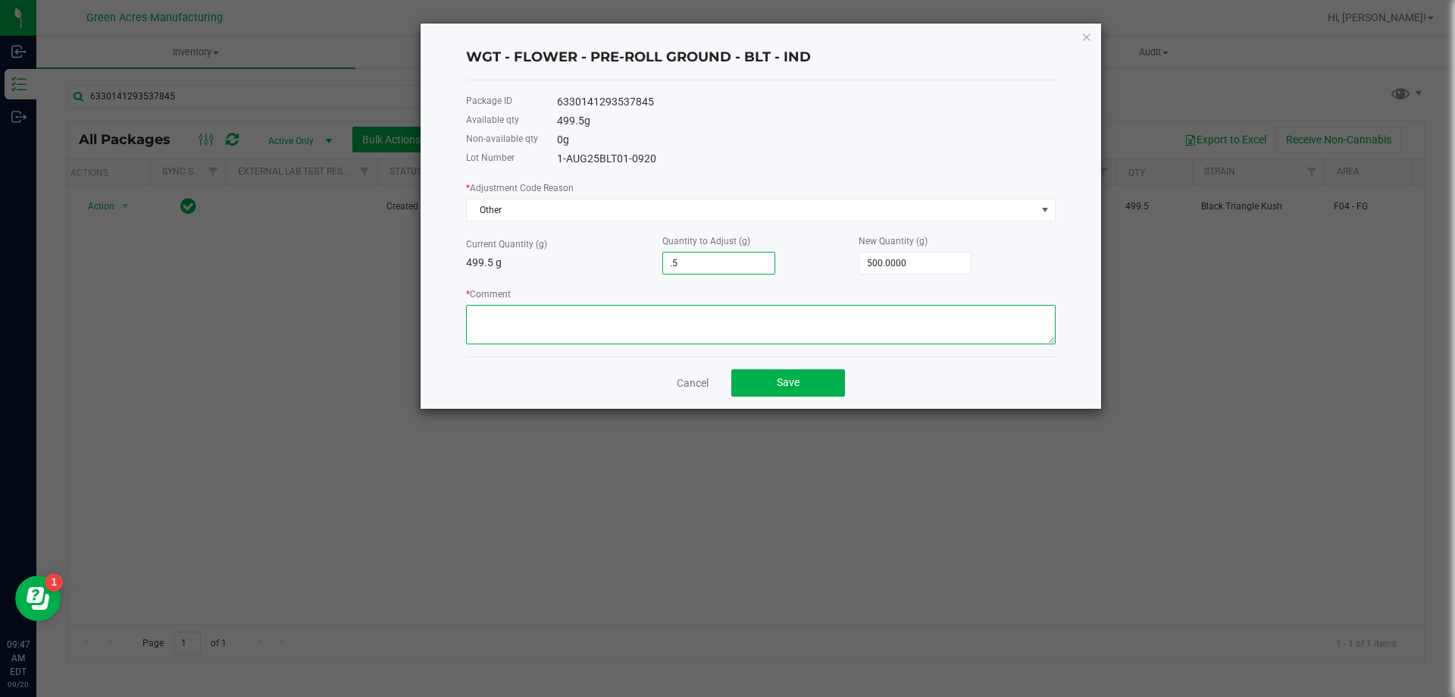
type input "0.5000"
click at [557, 328] on textarea "* Comment" at bounding box center [761, 324] width 590 height 39
type textarea "a"
type textarea "ADD THE ONE COUNT UNIT FORM BILL OF MATERIALS"
click at [824, 389] on button "Save" at bounding box center [788, 382] width 114 height 27
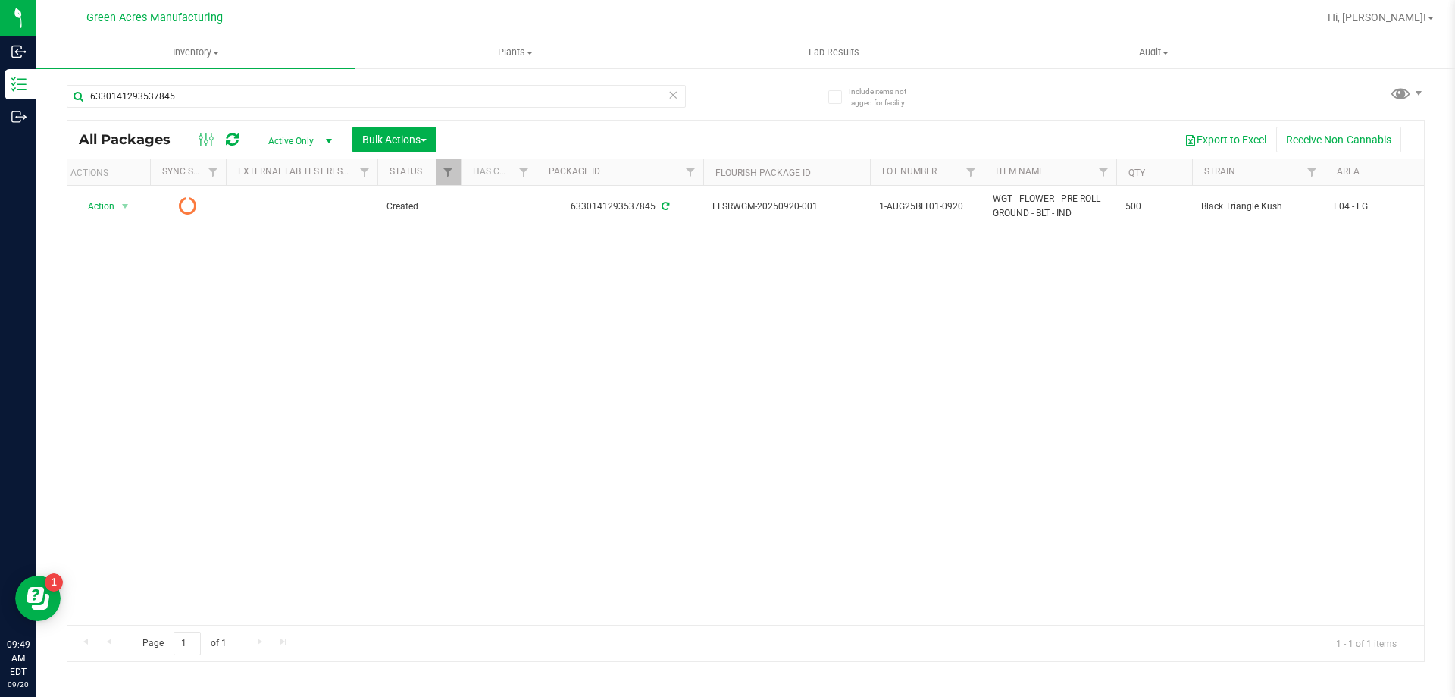
click at [230, 143] on icon at bounding box center [232, 139] width 13 height 15
click at [198, 85] on input "6330141293537845" at bounding box center [376, 96] width 619 height 23
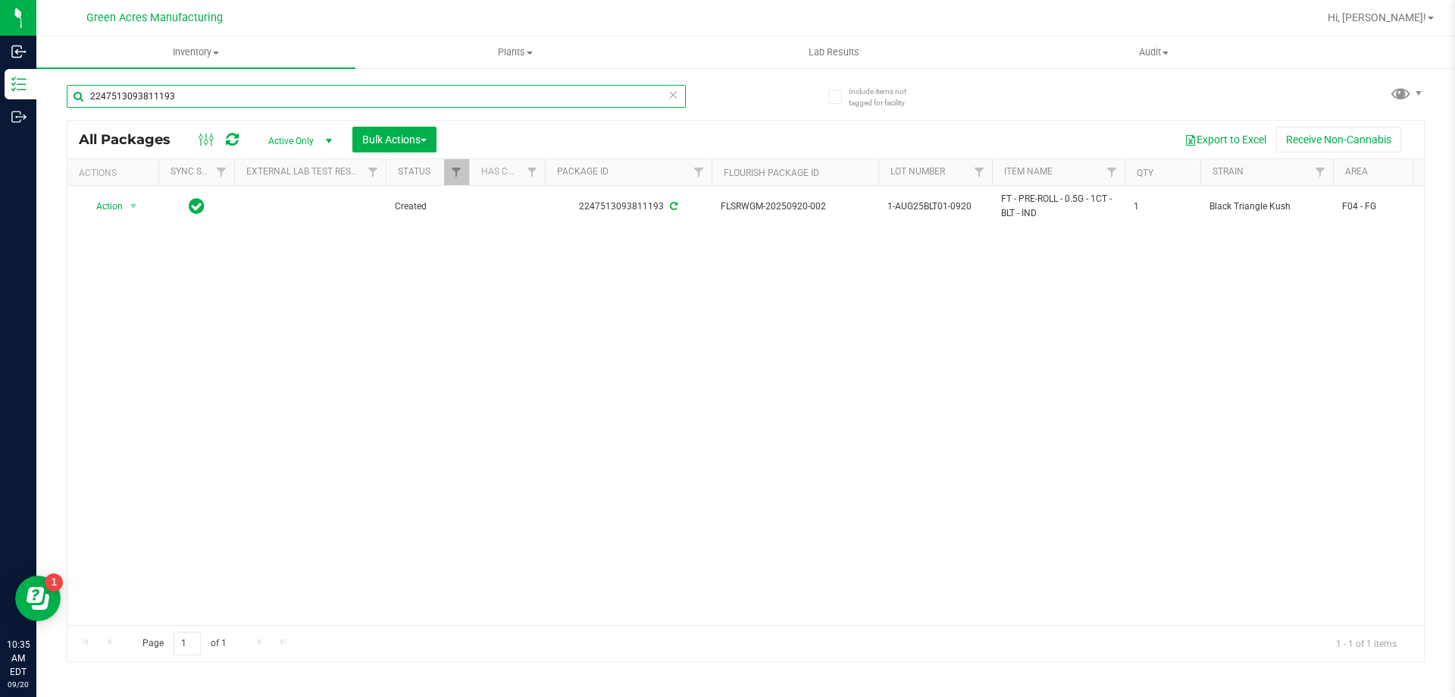
type input "2247513093811193"
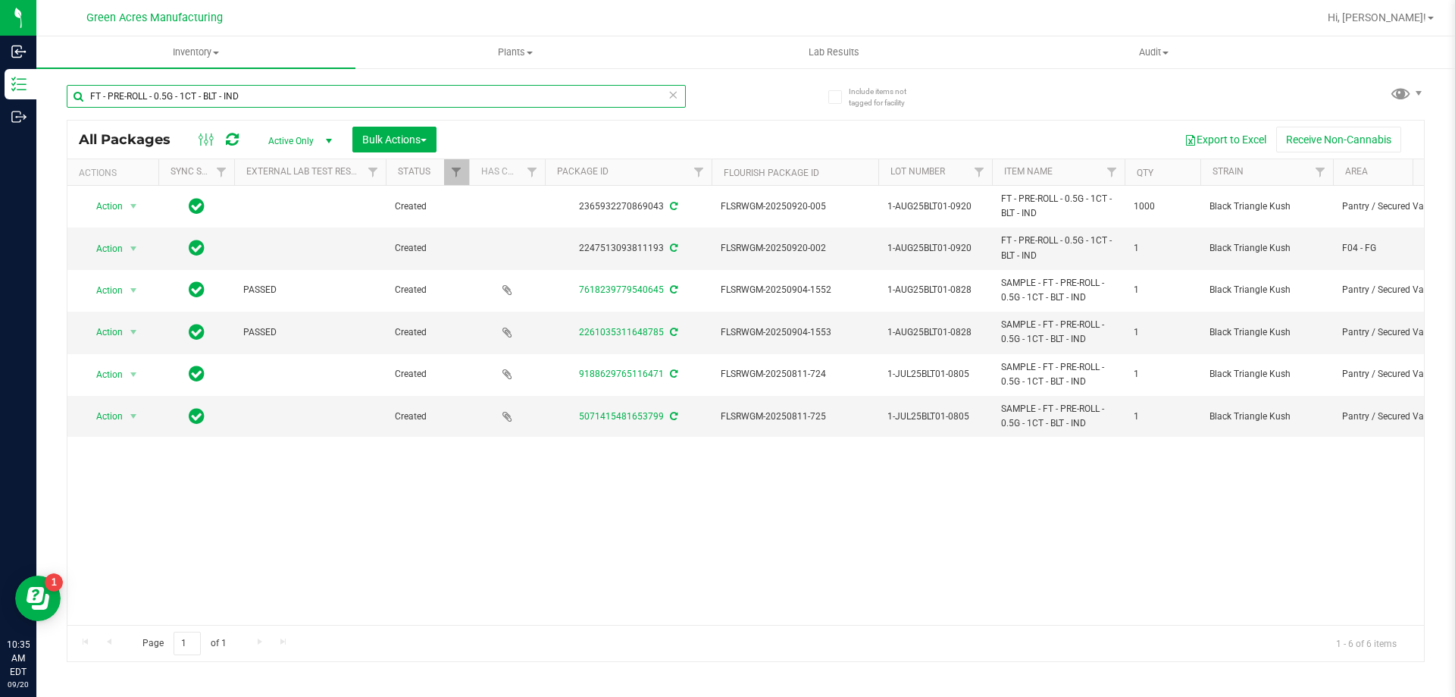
click at [679, 92] on input "FT - PRE-ROLL - 0.5G - 1CT - BLT - IND" at bounding box center [376, 96] width 619 height 23
click at [677, 94] on div "FT - PRE-ROLL - 0.5G - 1CT - BLT - IND" at bounding box center [376, 96] width 619 height 23
click at [675, 95] on icon at bounding box center [673, 94] width 11 height 18
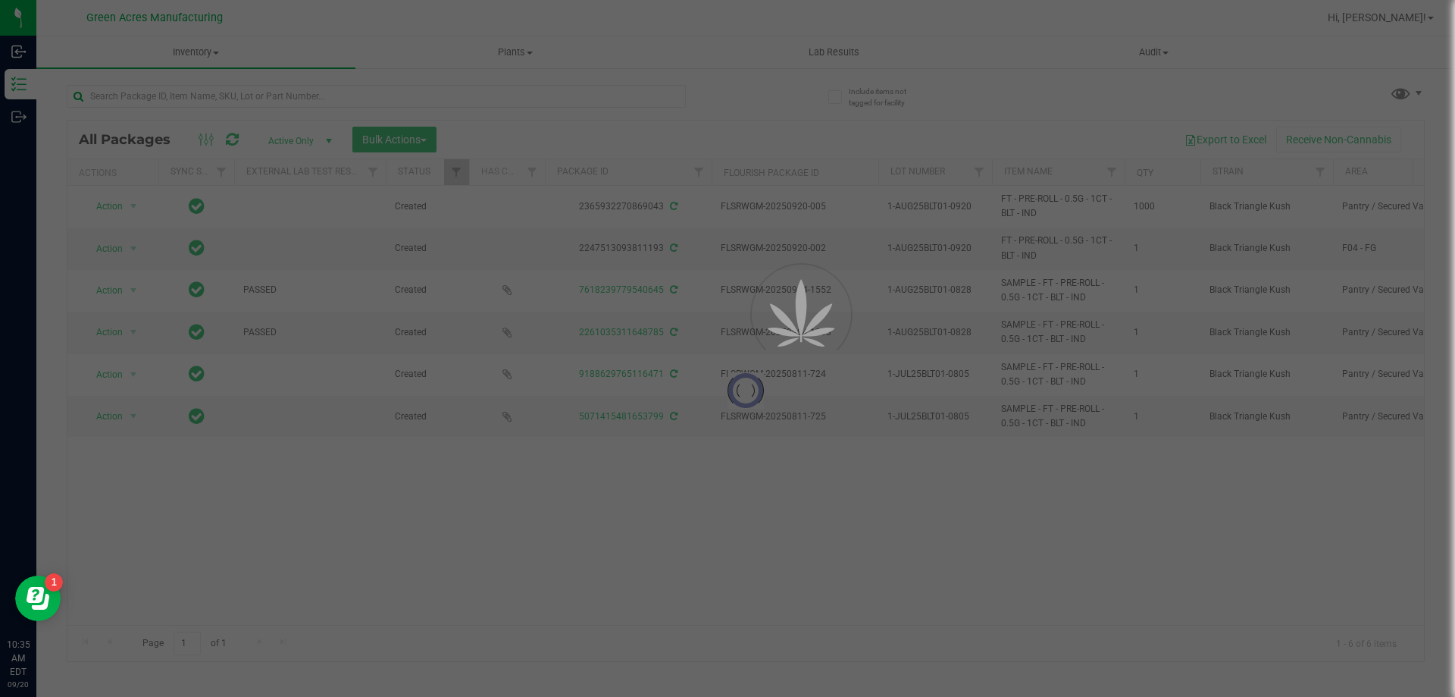
click at [669, 97] on div at bounding box center [727, 348] width 1455 height 697
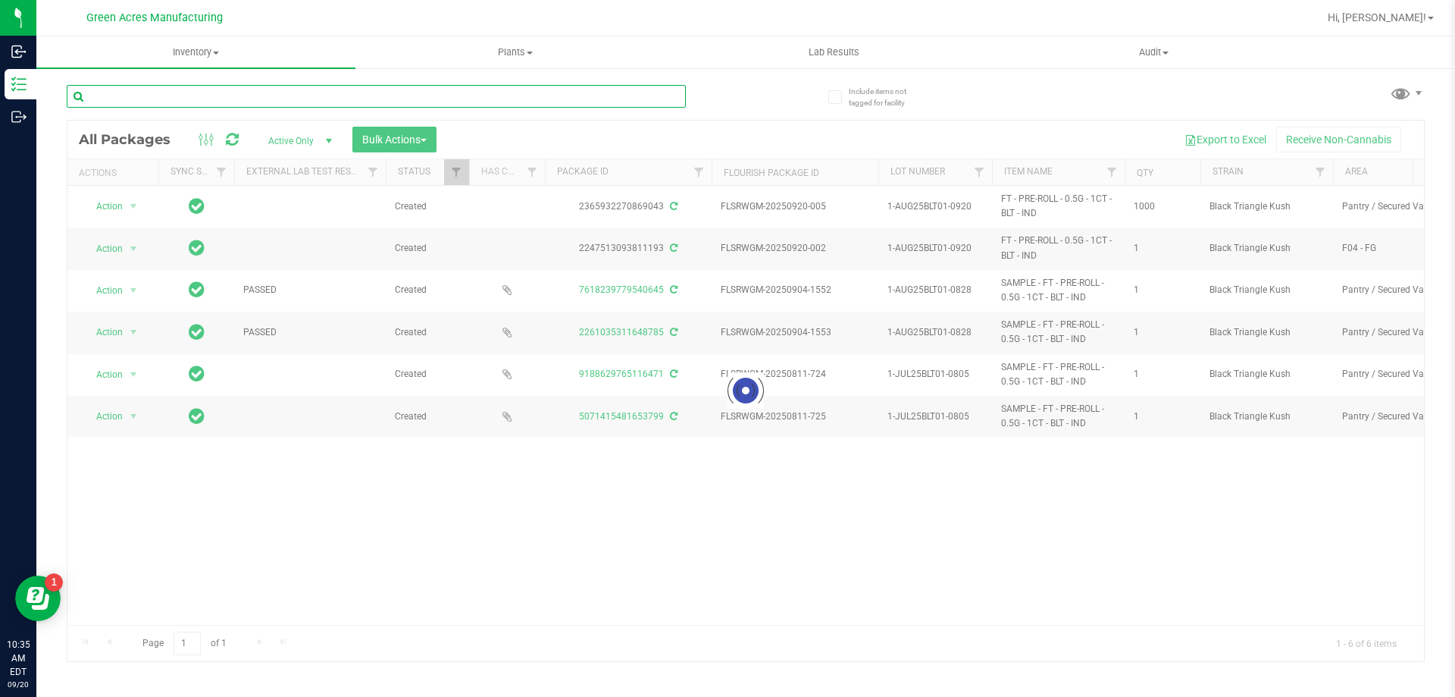
click at [644, 106] on input "text" at bounding box center [376, 96] width 619 height 23
type input "9225972964838768"
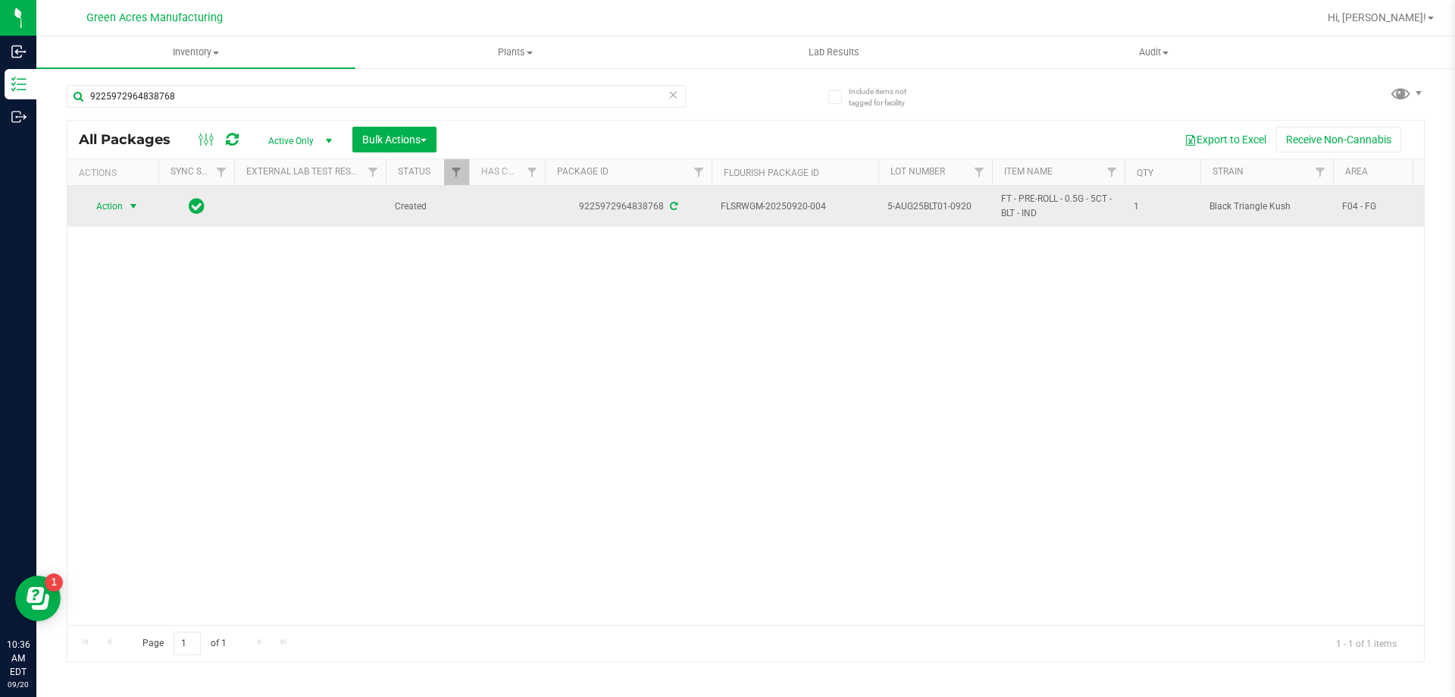
click at [139, 205] on span "select" at bounding box center [133, 206] width 19 height 21
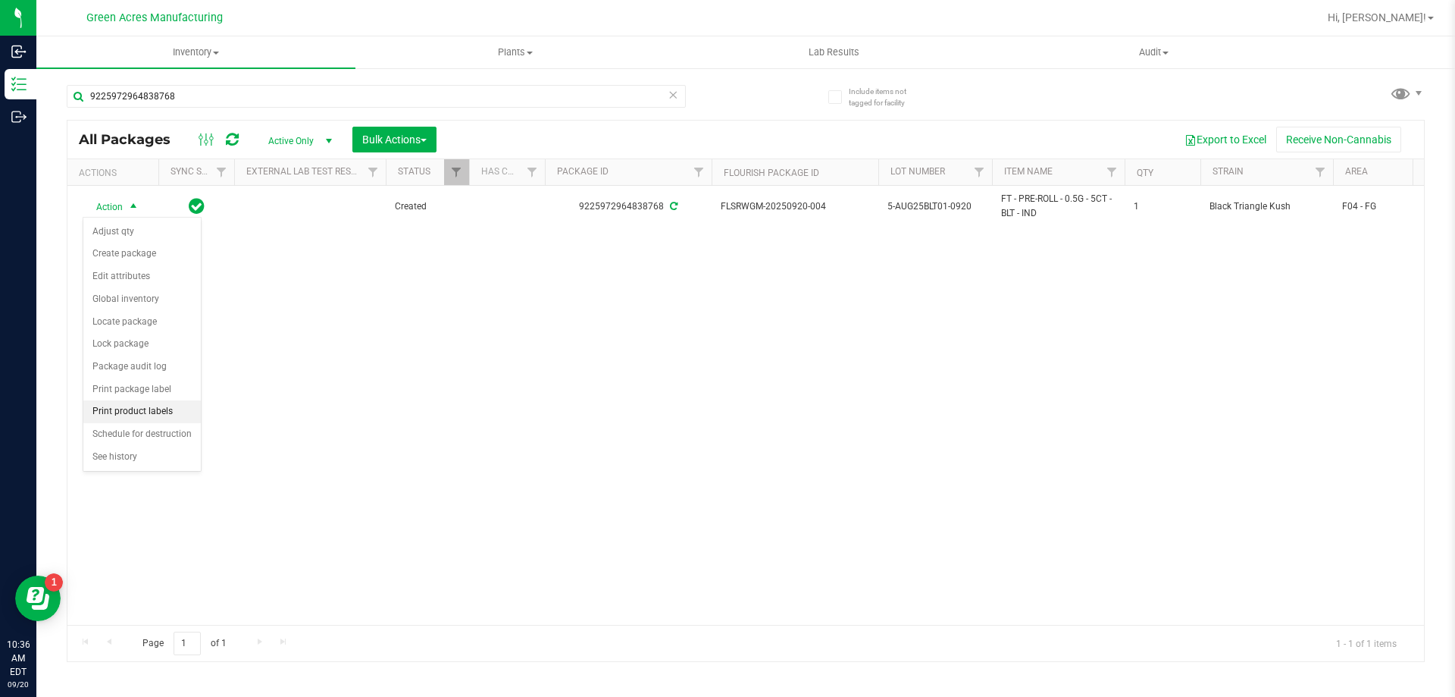
click at [148, 406] on li "Print product labels" at bounding box center [141, 411] width 117 height 23
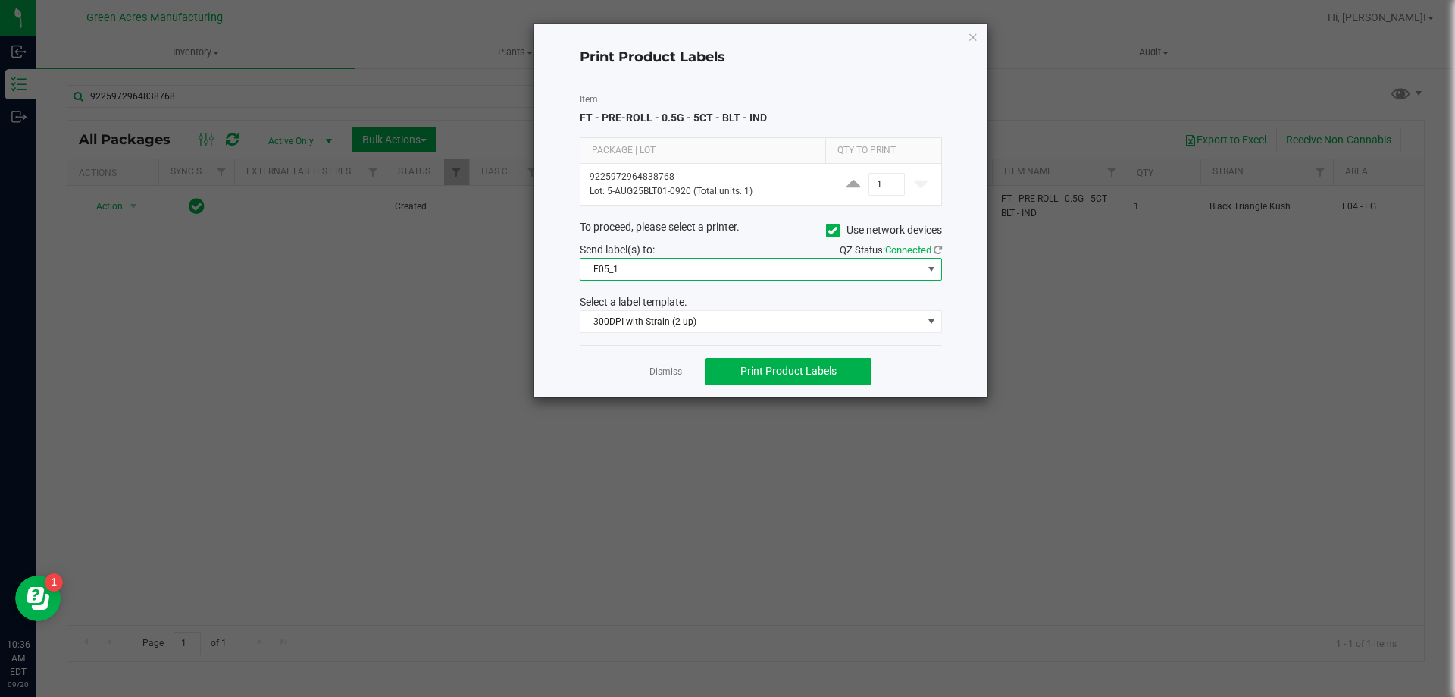
click at [655, 273] on span "F05_1" at bounding box center [752, 268] width 342 height 21
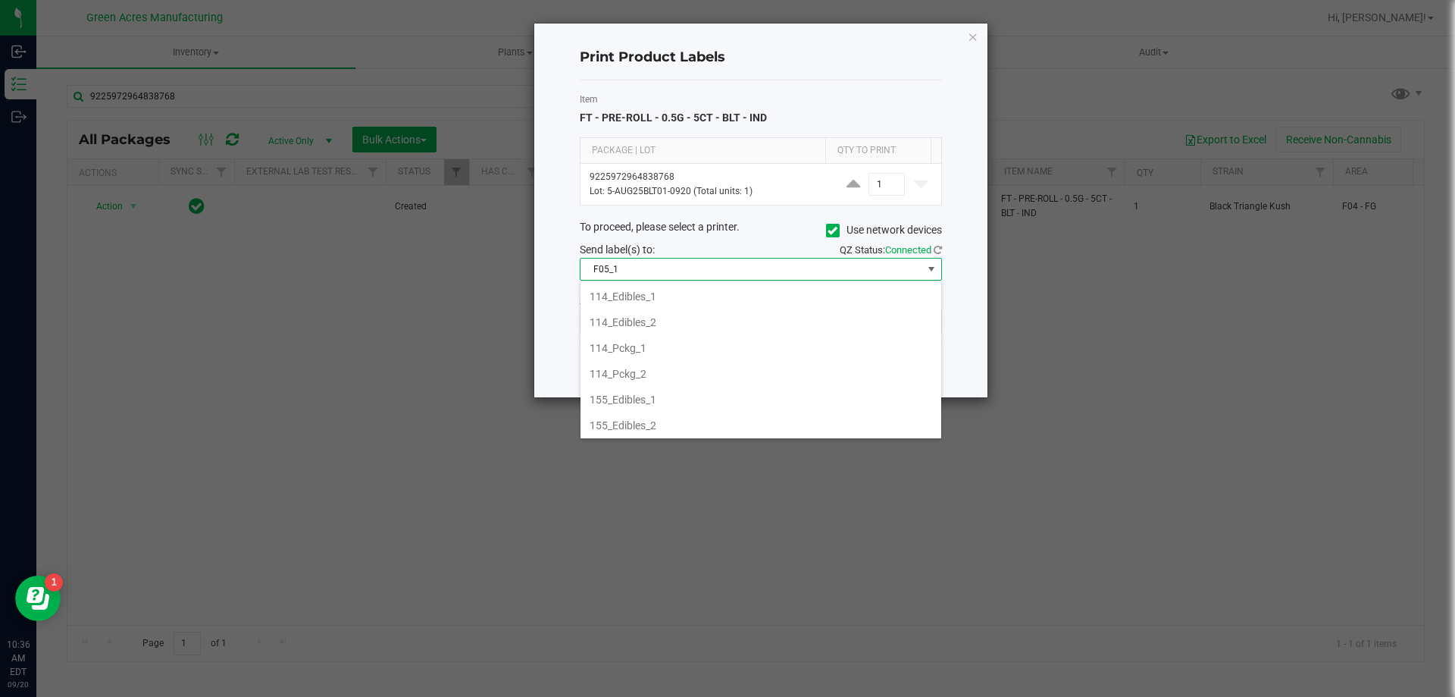
scroll to position [23, 362]
click at [640, 426] on li "F05_1" at bounding box center [761, 422] width 361 height 26
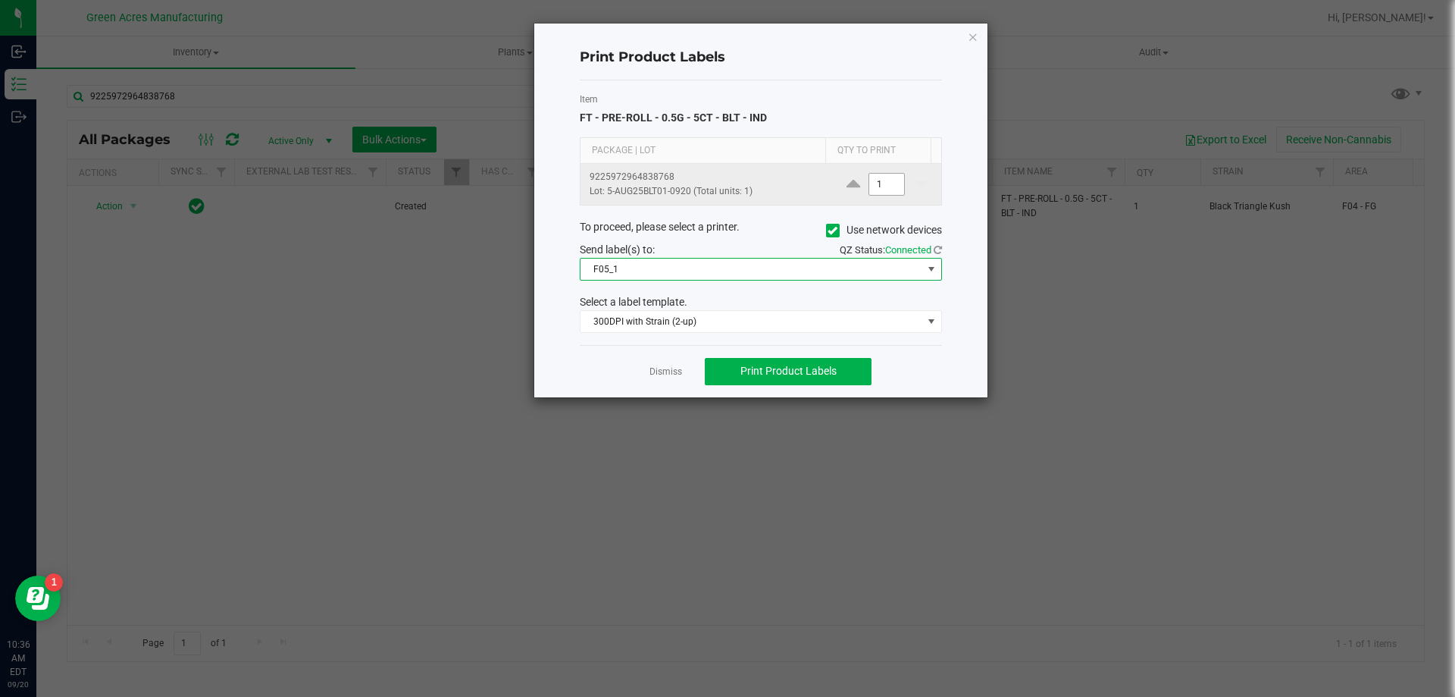
click at [872, 178] on input "1" at bounding box center [886, 184] width 35 height 21
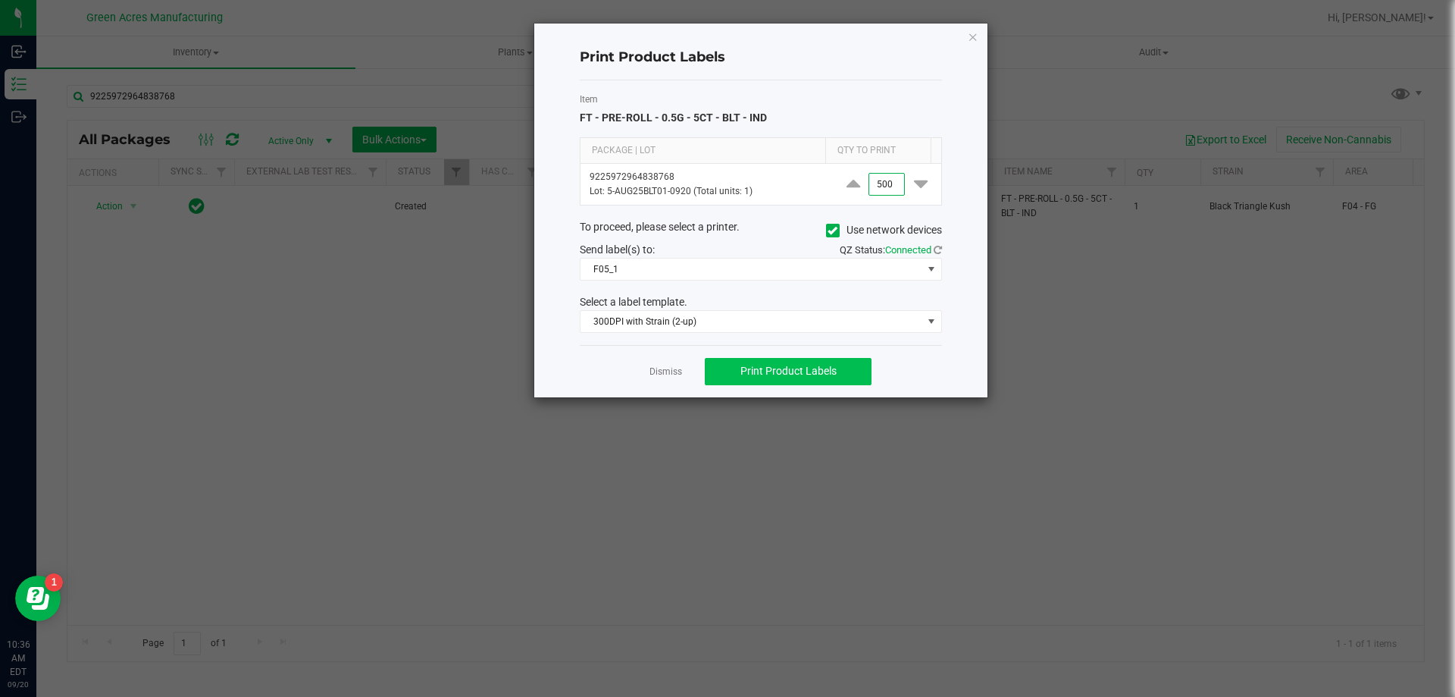
type input "500"
click at [813, 379] on button "Print Product Labels" at bounding box center [788, 371] width 167 height 27
